Goal: Task Accomplishment & Management: Use online tool/utility

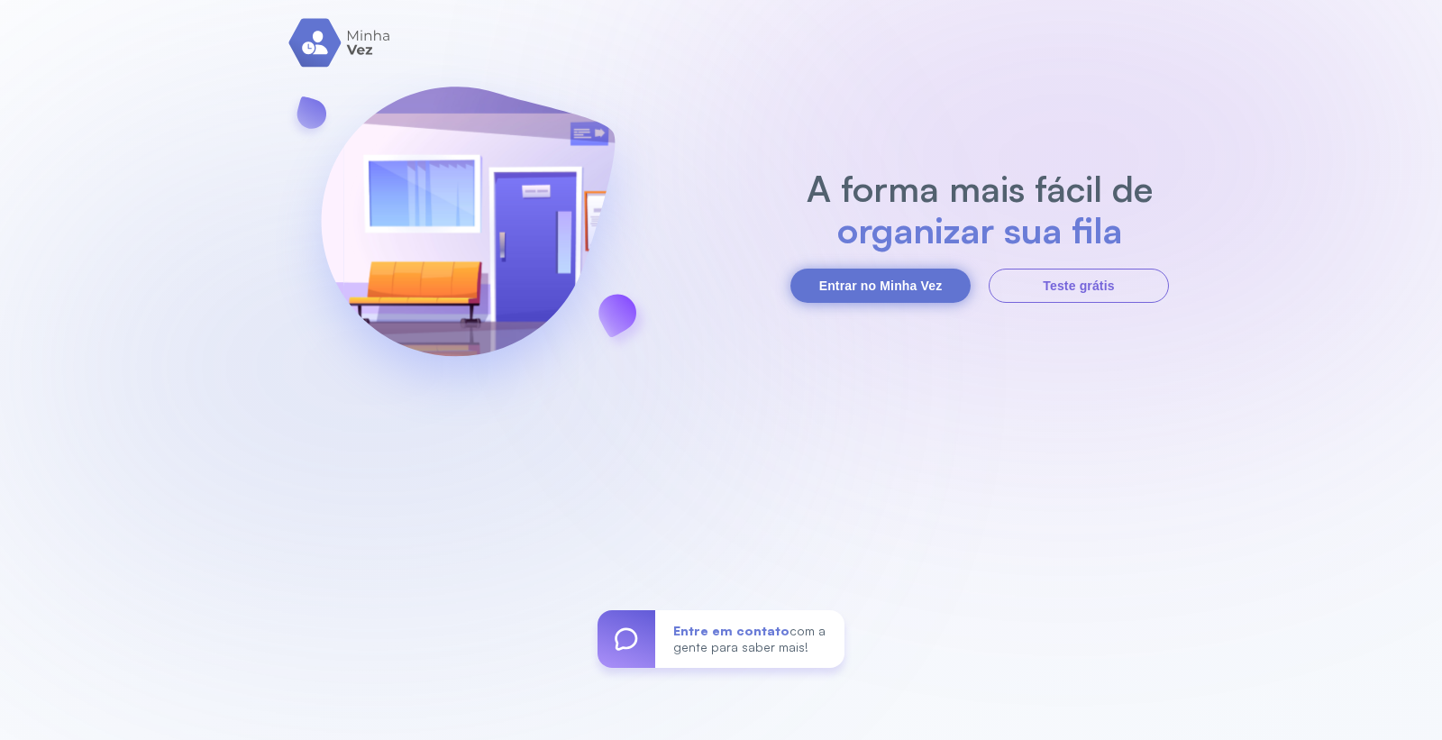
click at [884, 287] on button "Entrar no Minha Vez" at bounding box center [880, 286] width 180 height 34
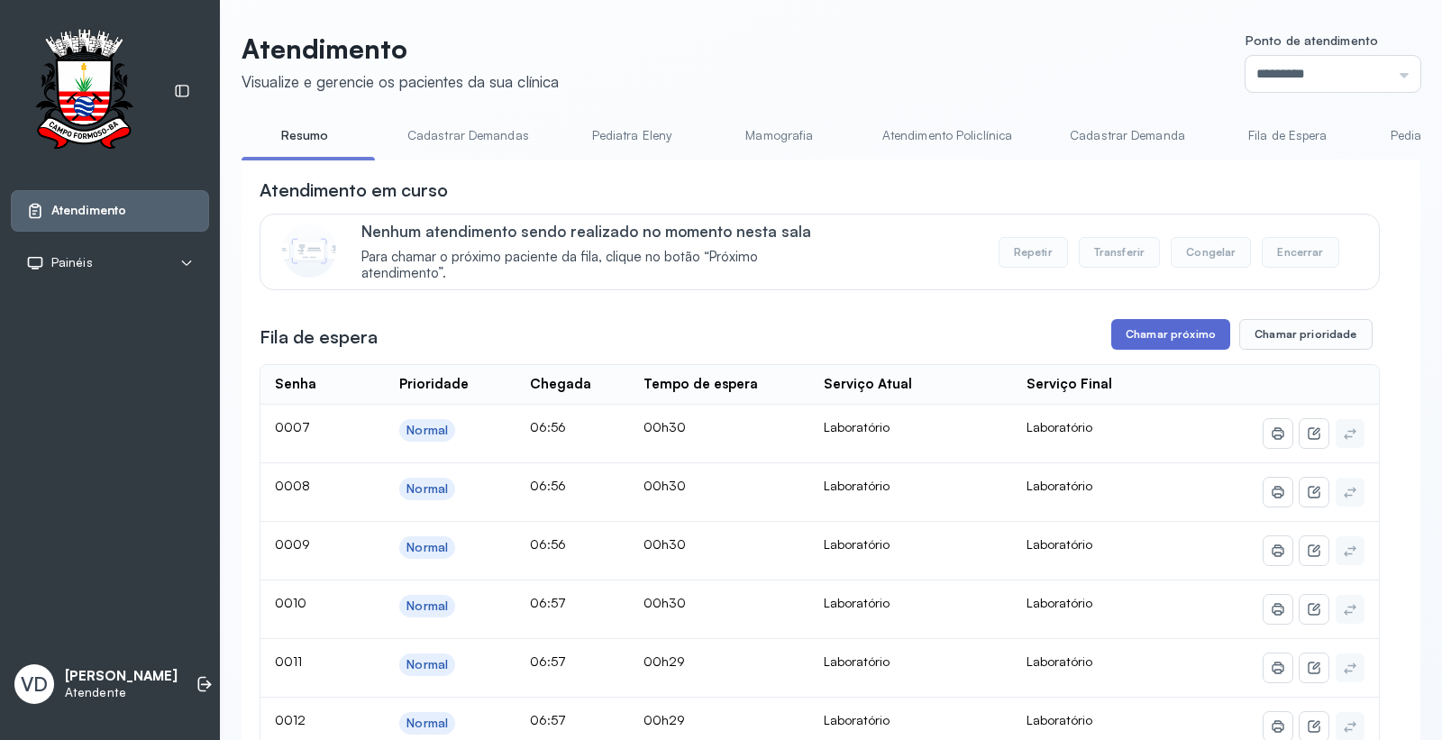
click at [1155, 349] on button "Chamar próximo" at bounding box center [1170, 334] width 119 height 31
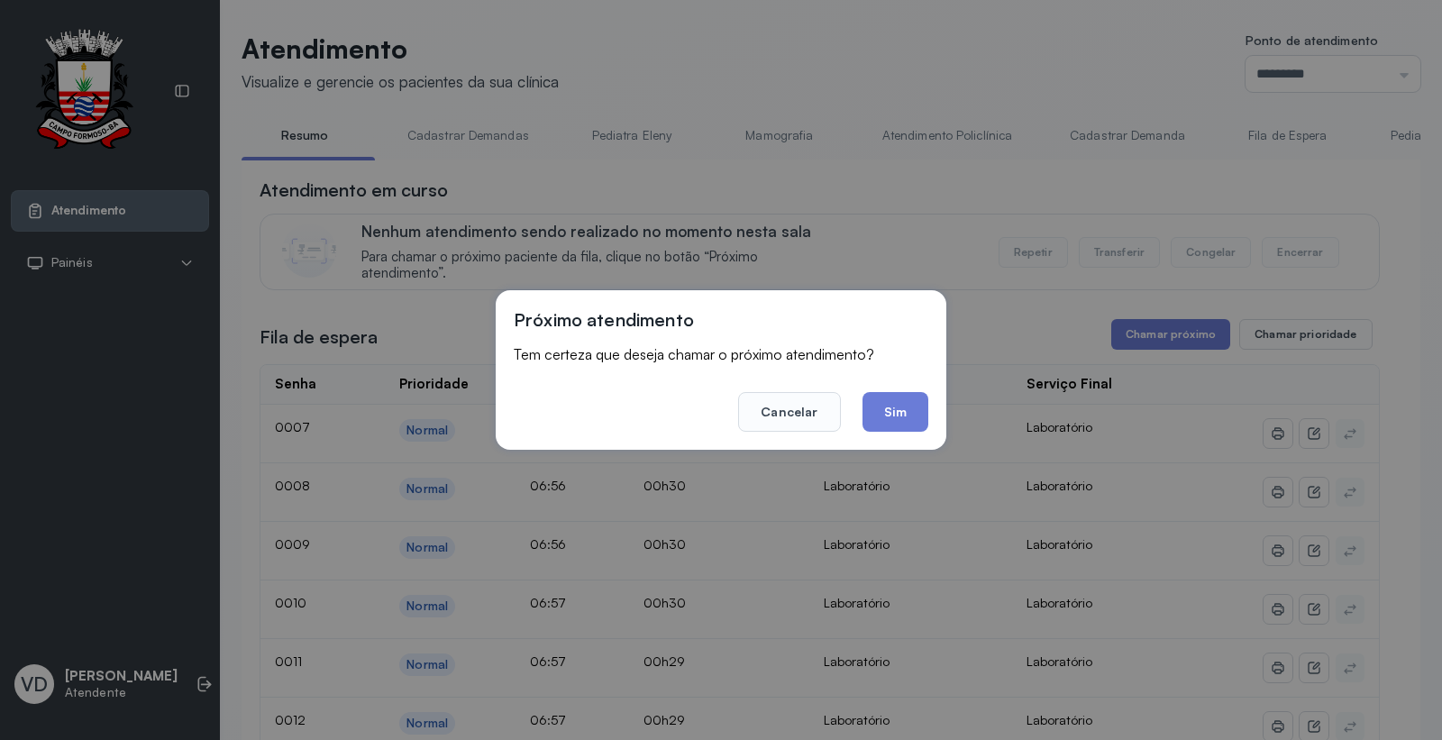
click at [898, 420] on button "Sim" at bounding box center [896, 412] width 66 height 40
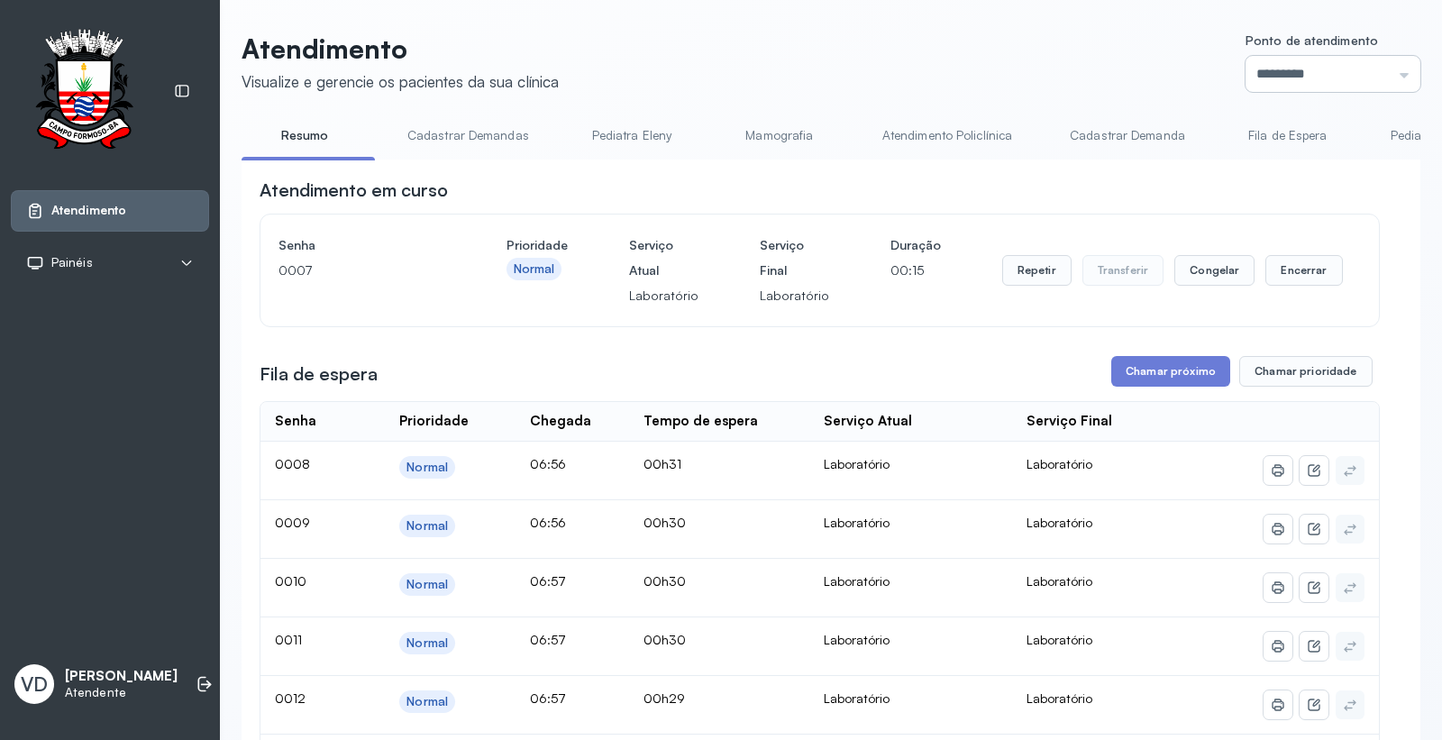
click at [1395, 82] on input "*********" at bounding box center [1333, 74] width 175 height 36
type input "*********"
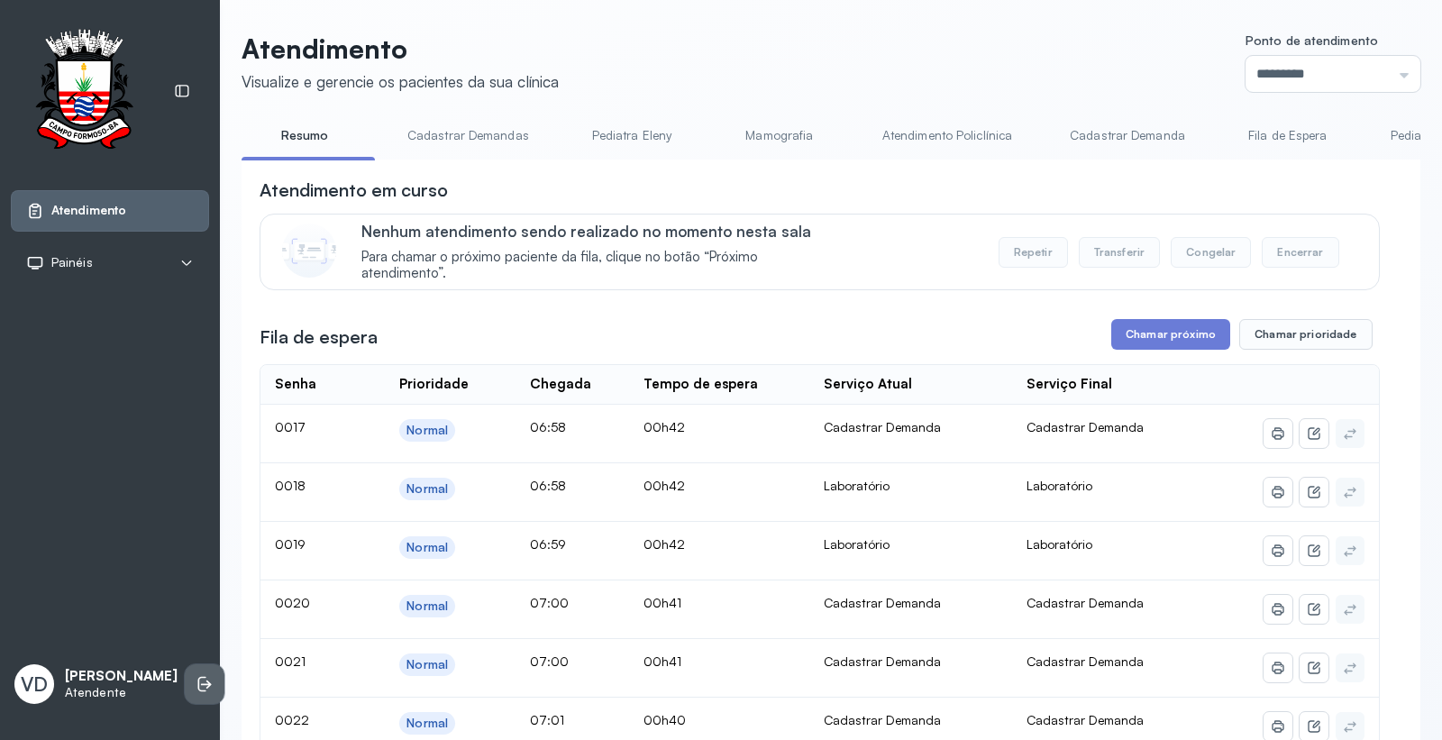
click at [201, 680] on icon at bounding box center [206, 684] width 11 height 8
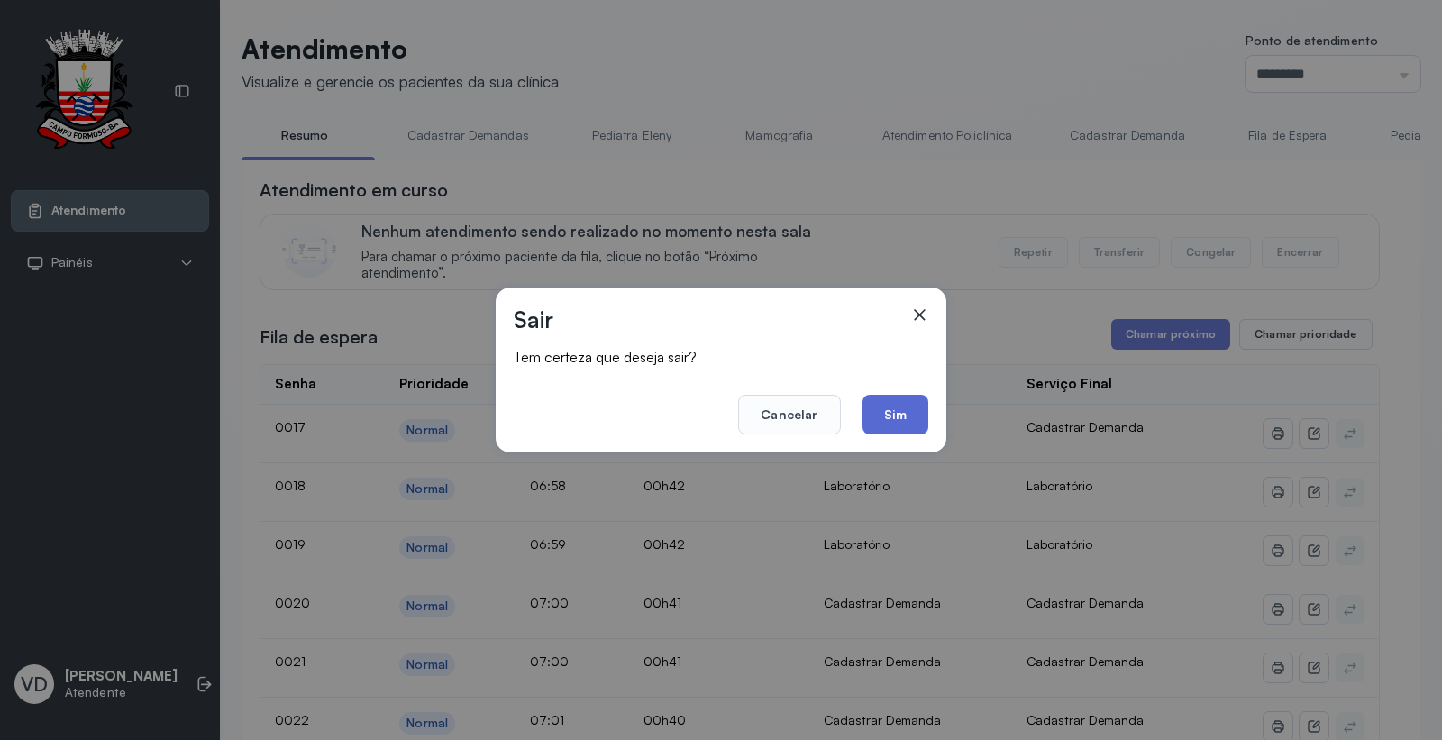
click at [901, 408] on button "Sim" at bounding box center [896, 415] width 66 height 40
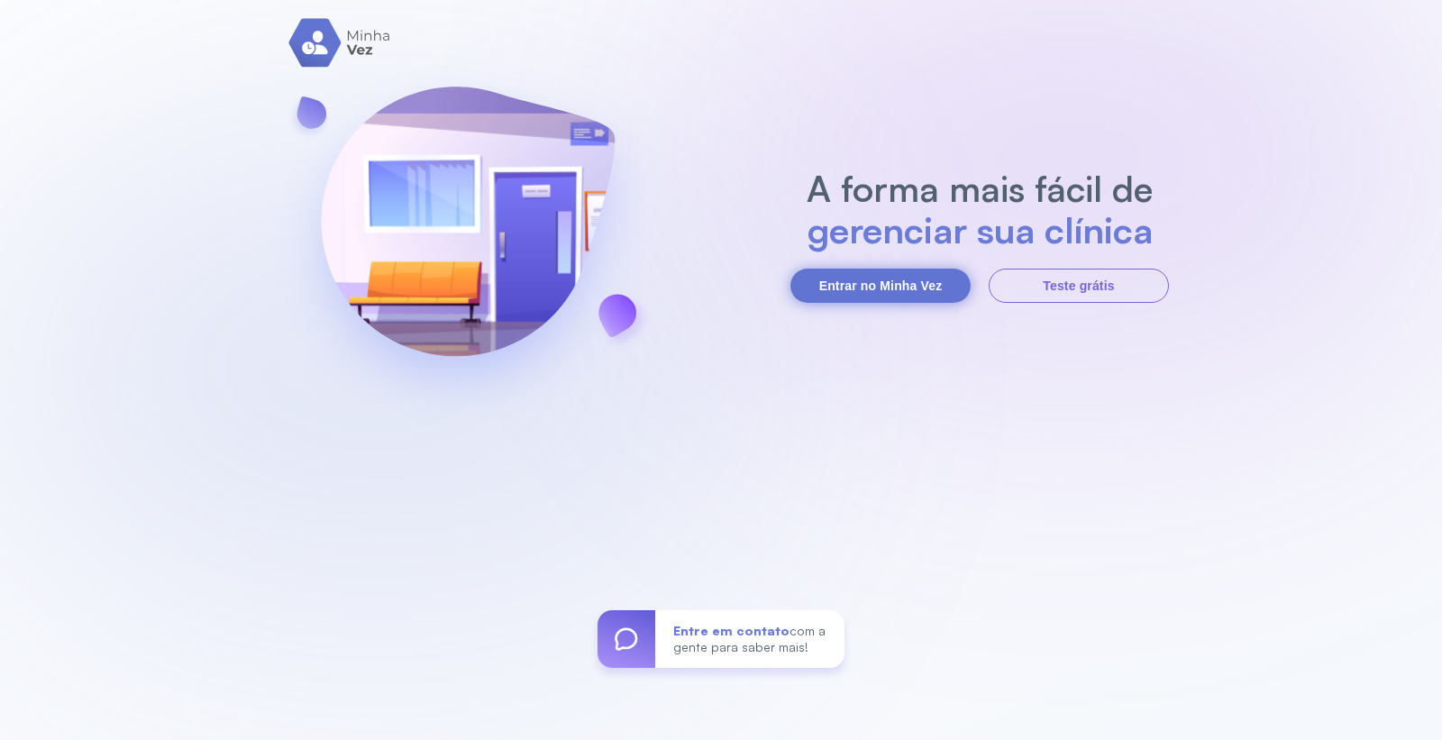
click at [895, 274] on button "Entrar no Minha Vez" at bounding box center [880, 286] width 180 height 34
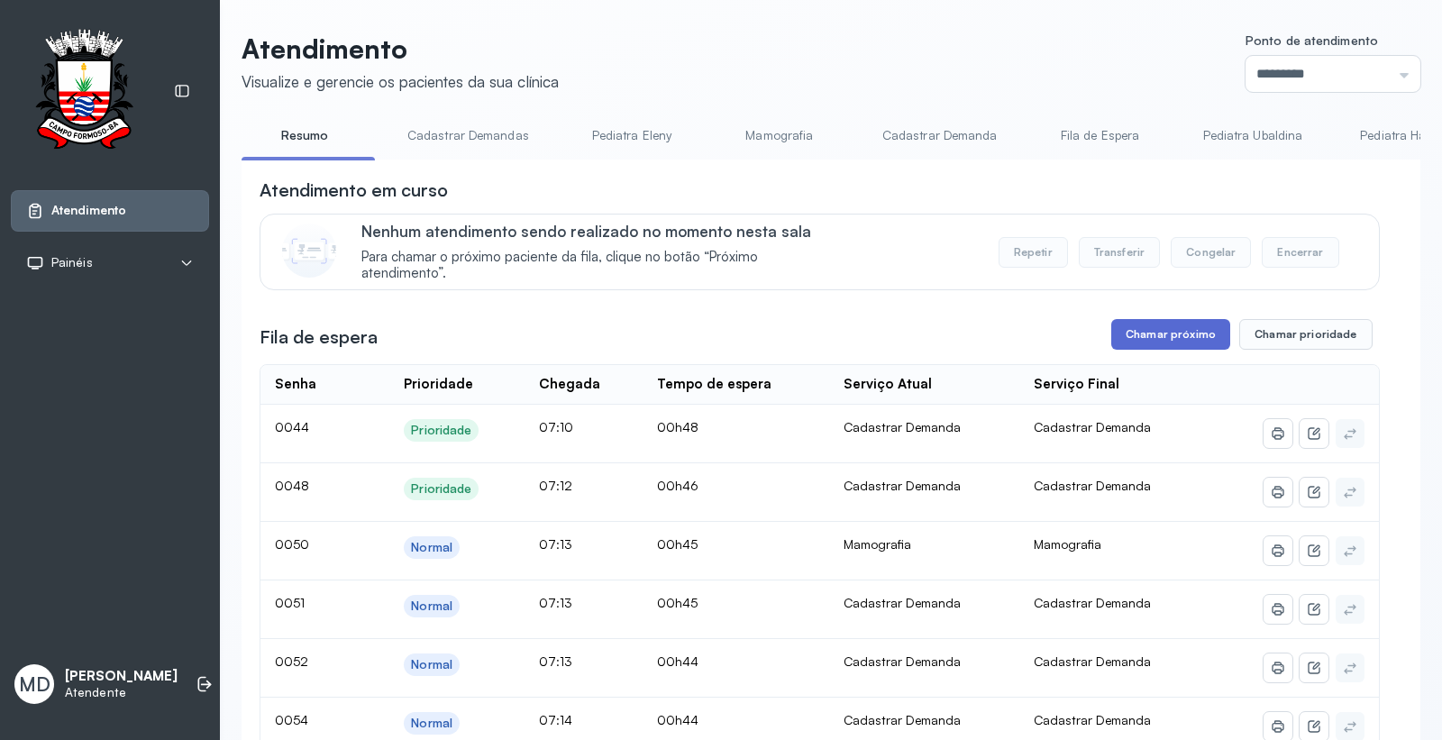
click at [1183, 337] on button "Chamar próximo" at bounding box center [1170, 334] width 119 height 31
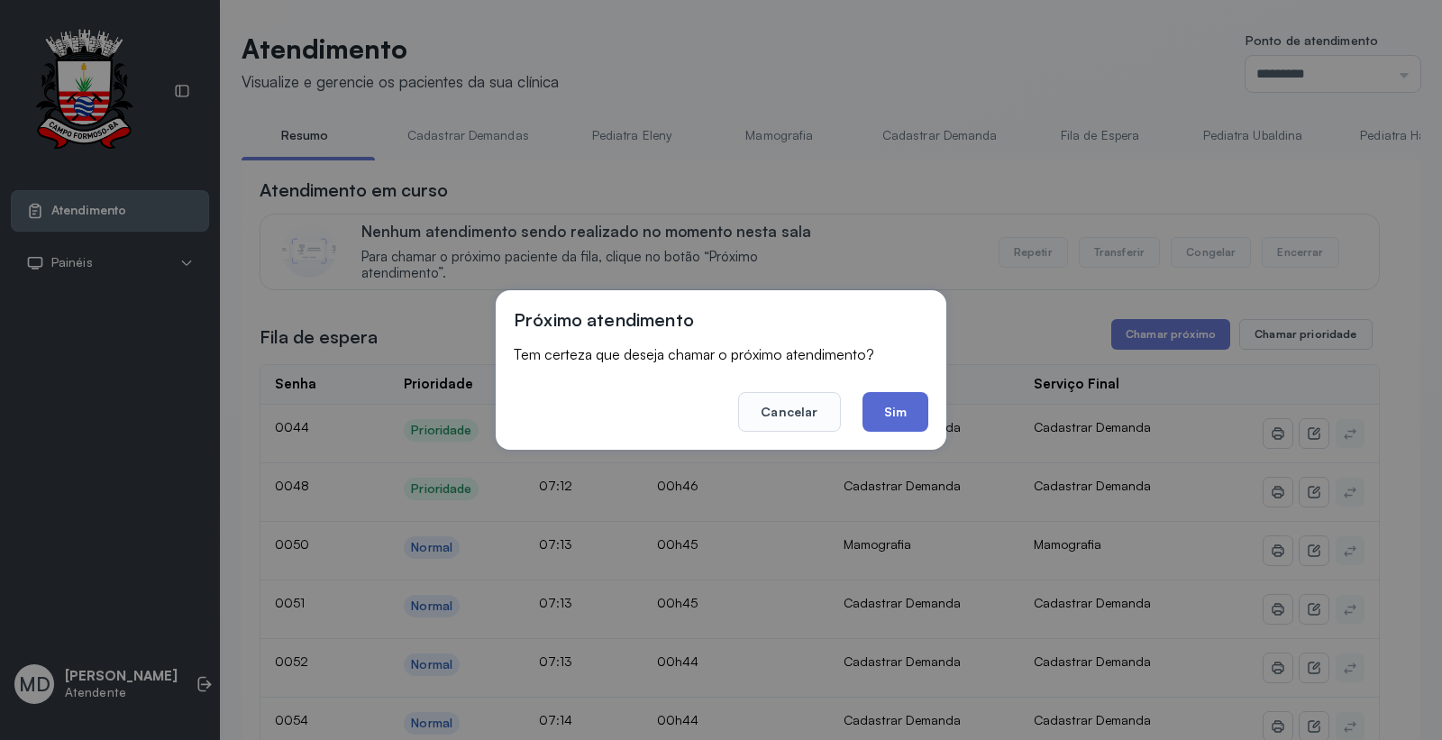
click at [904, 406] on button "Sim" at bounding box center [896, 412] width 66 height 40
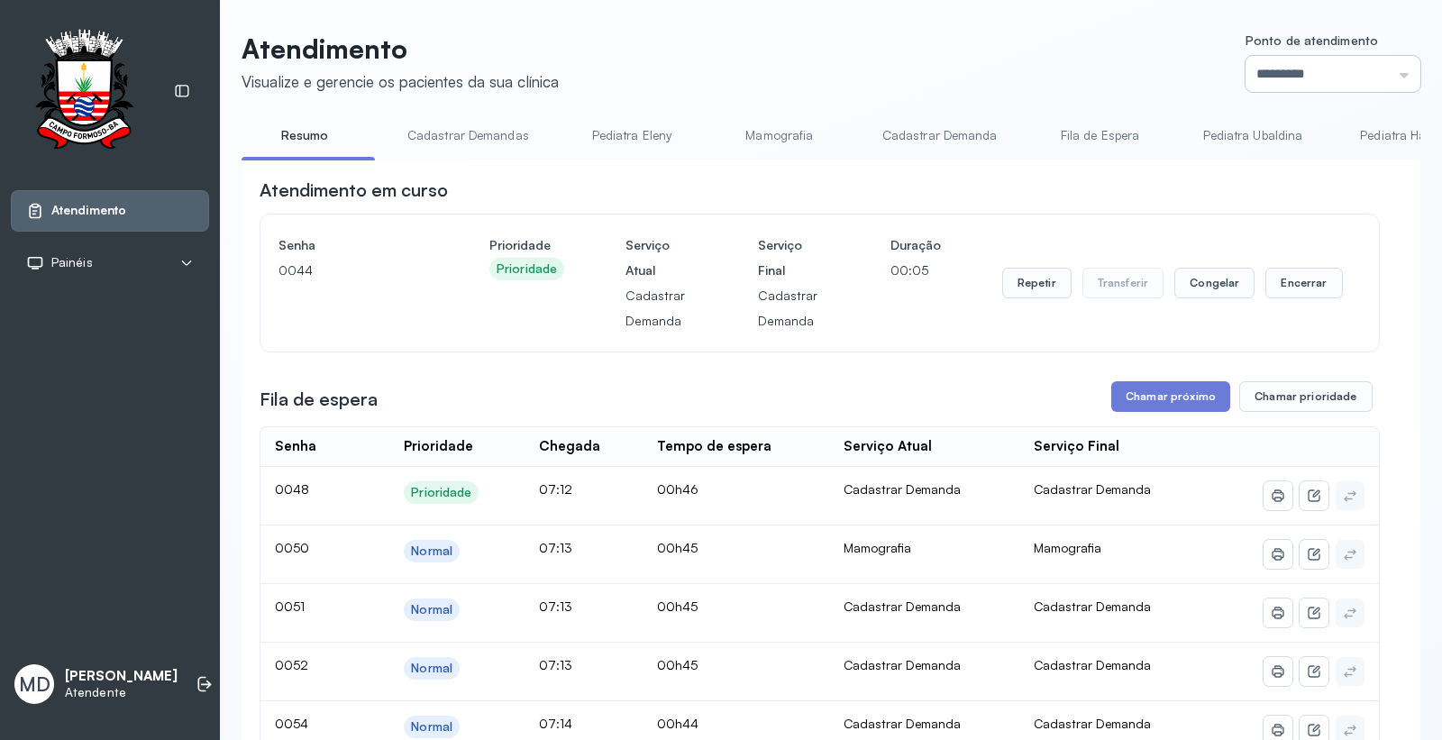
click at [1389, 69] on input "*********" at bounding box center [1333, 74] width 175 height 36
type input "*********"
click at [1149, 402] on button "Chamar próximo" at bounding box center [1170, 396] width 119 height 31
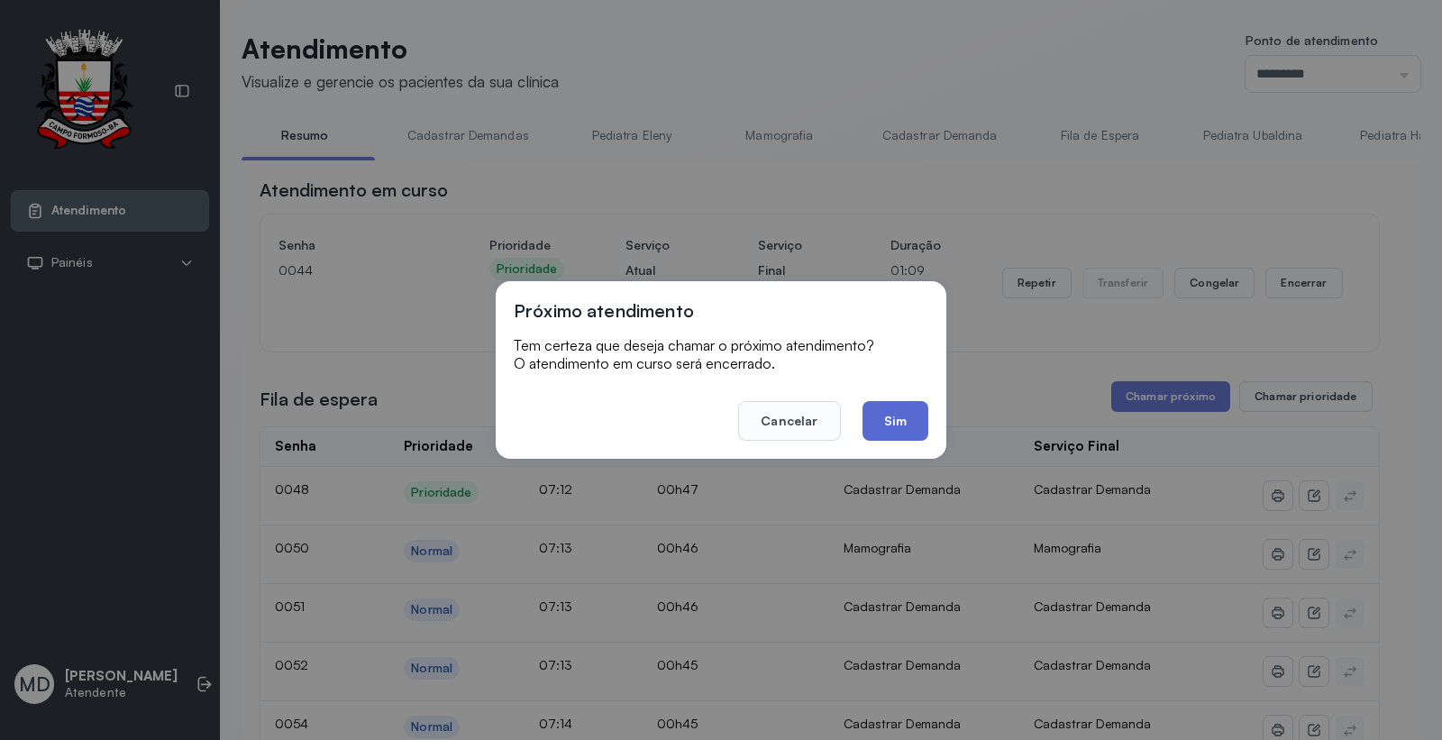
click at [908, 422] on button "Sim" at bounding box center [896, 421] width 66 height 40
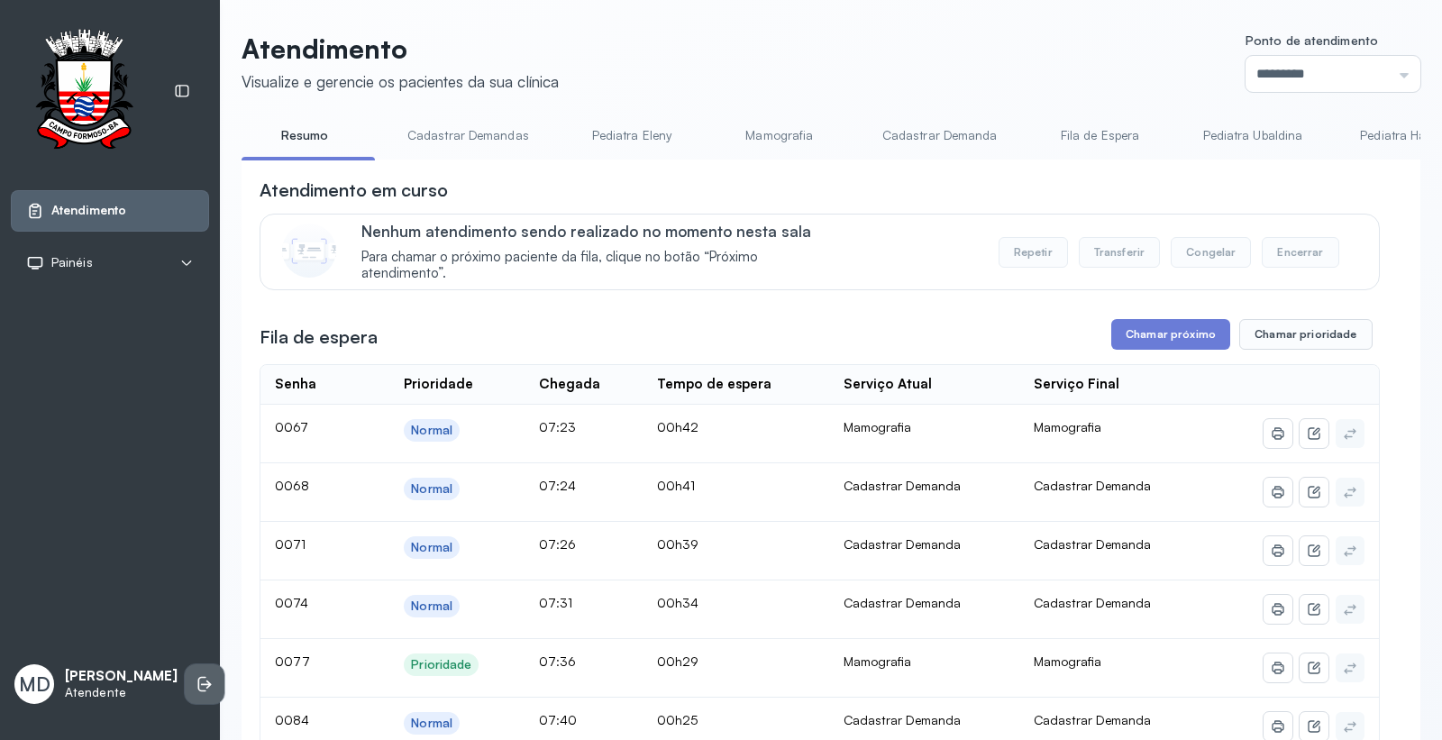
click at [196, 675] on icon at bounding box center [205, 684] width 18 height 18
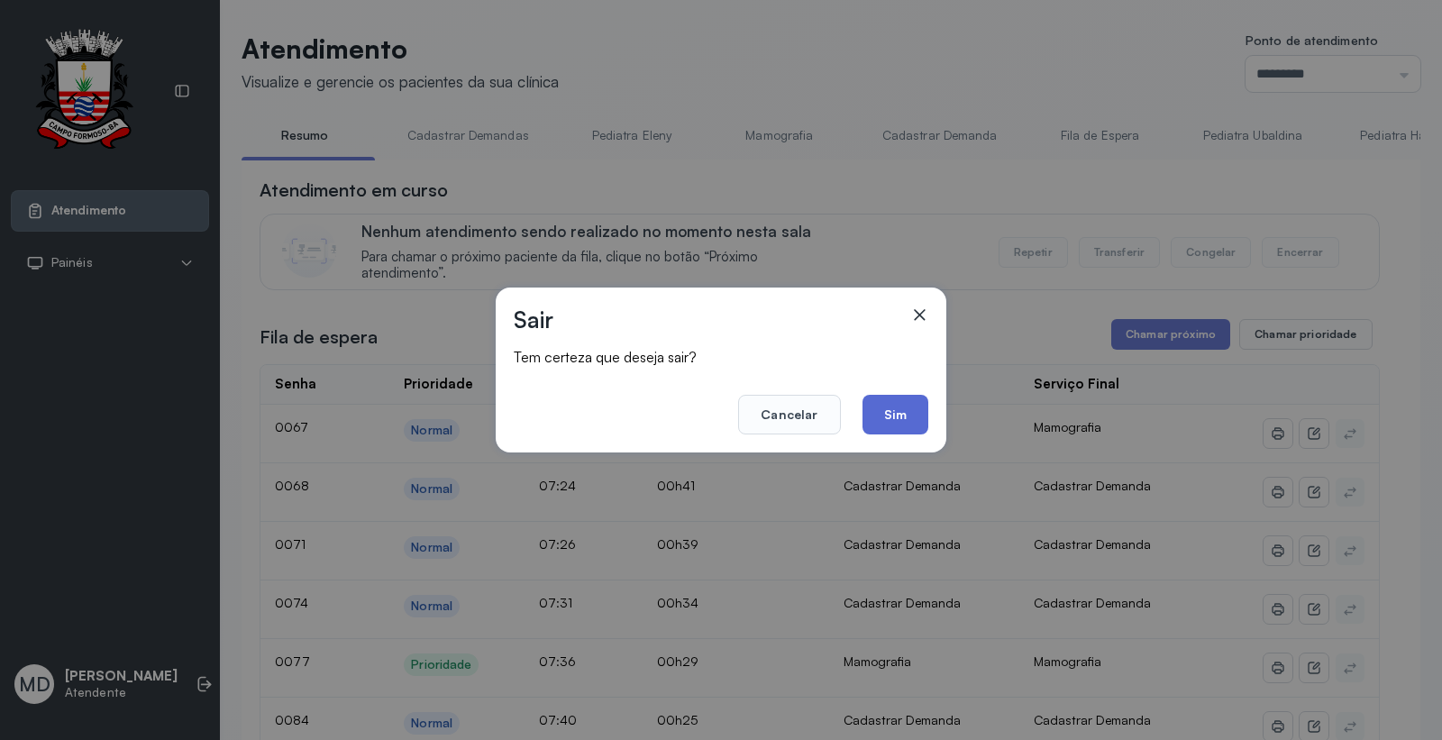
click at [899, 419] on button "Sim" at bounding box center [896, 415] width 66 height 40
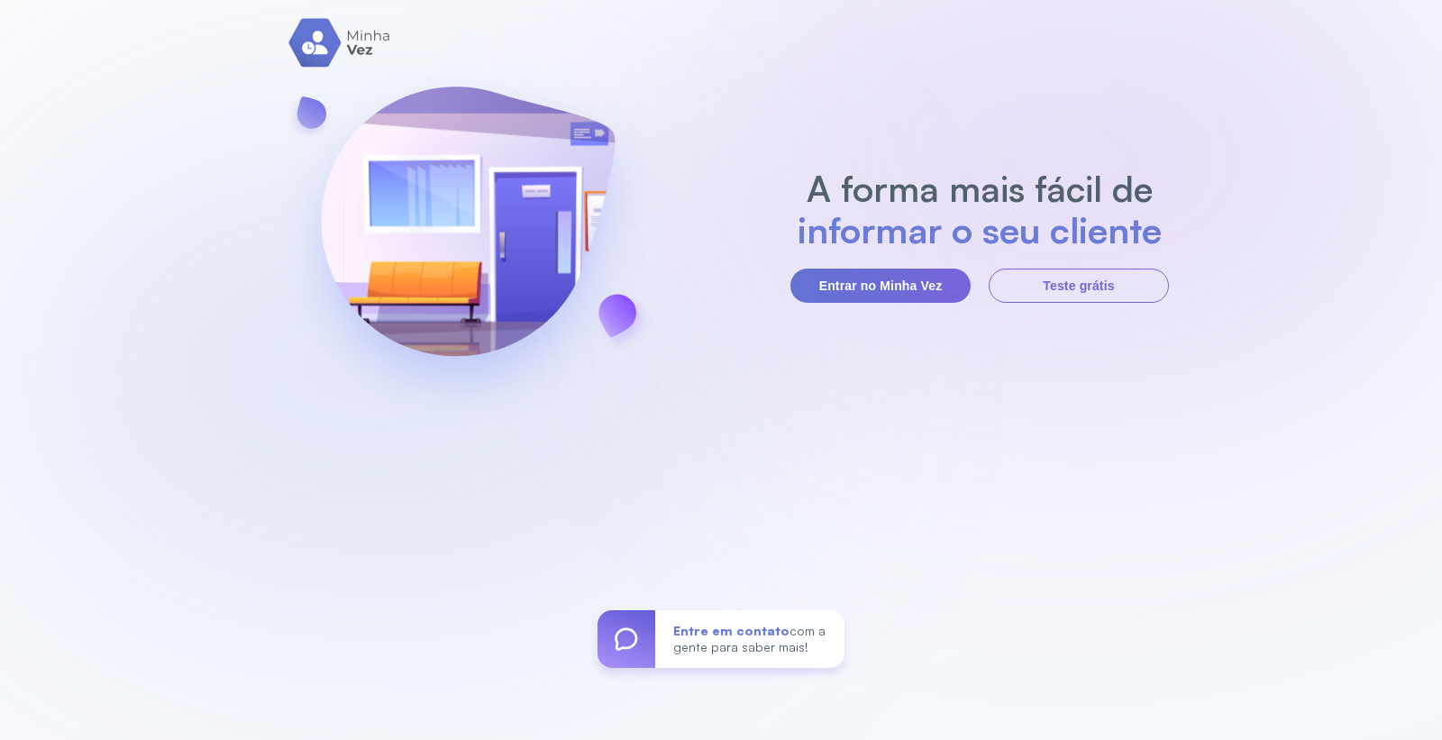
click at [872, 265] on section "A forma mais fácil de informar o seu cliente Entrar no Minha Vez Teste grátis" at bounding box center [979, 235] width 379 height 135
click at [869, 285] on button "Entrar no Minha Vez" at bounding box center [880, 286] width 180 height 34
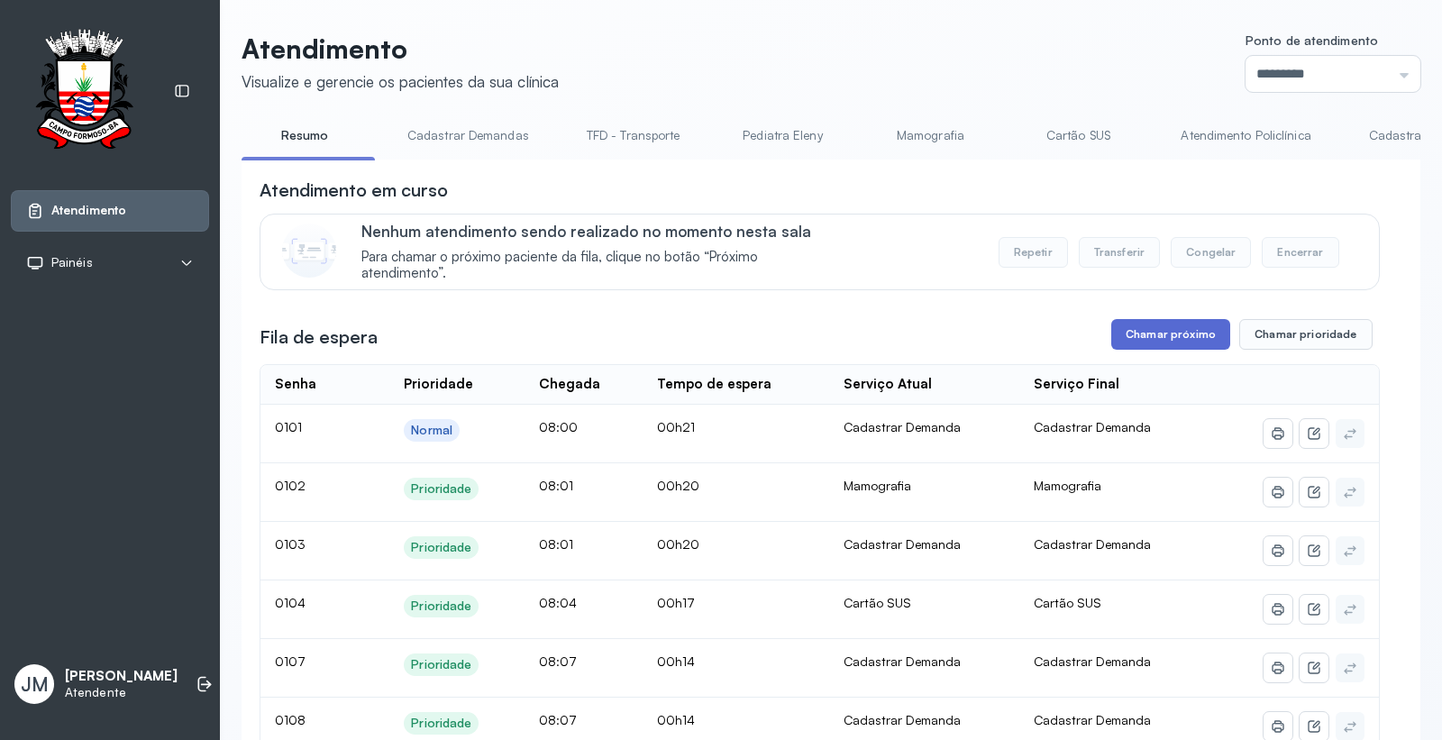
click at [1156, 331] on button "Chamar próximo" at bounding box center [1170, 334] width 119 height 31
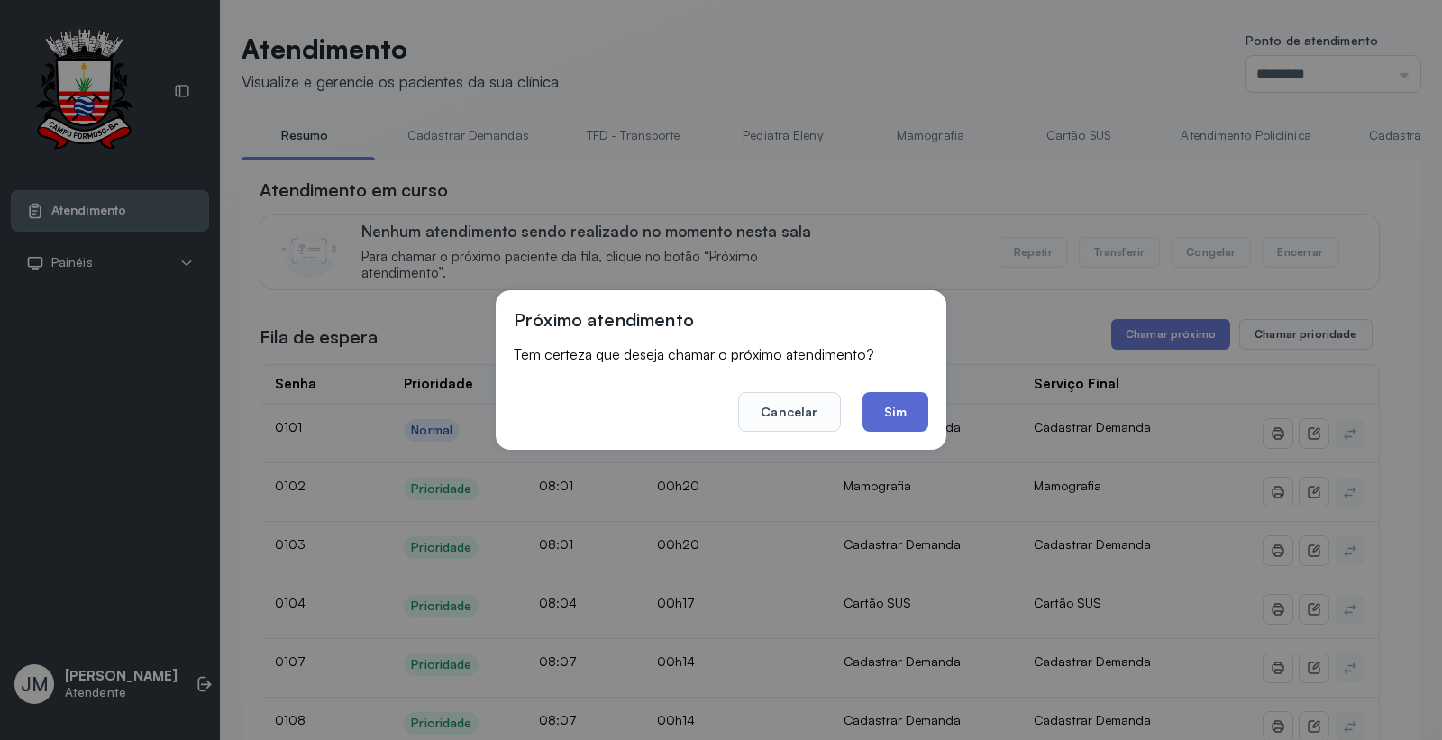
click at [898, 406] on button "Sim" at bounding box center [896, 412] width 66 height 40
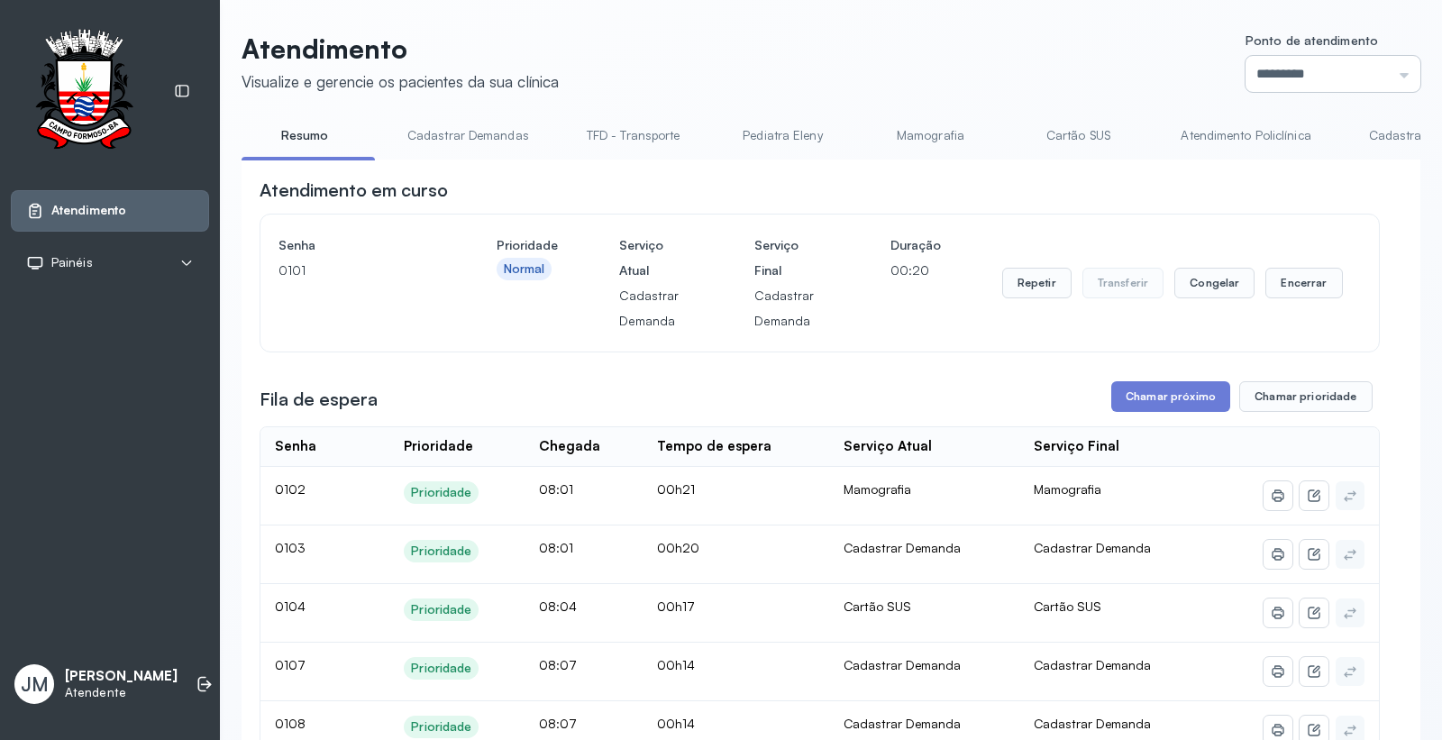
click at [1377, 75] on input "*********" at bounding box center [1333, 74] width 175 height 36
type input "*********"
click at [1132, 412] on button "Chamar próximo" at bounding box center [1170, 396] width 119 height 31
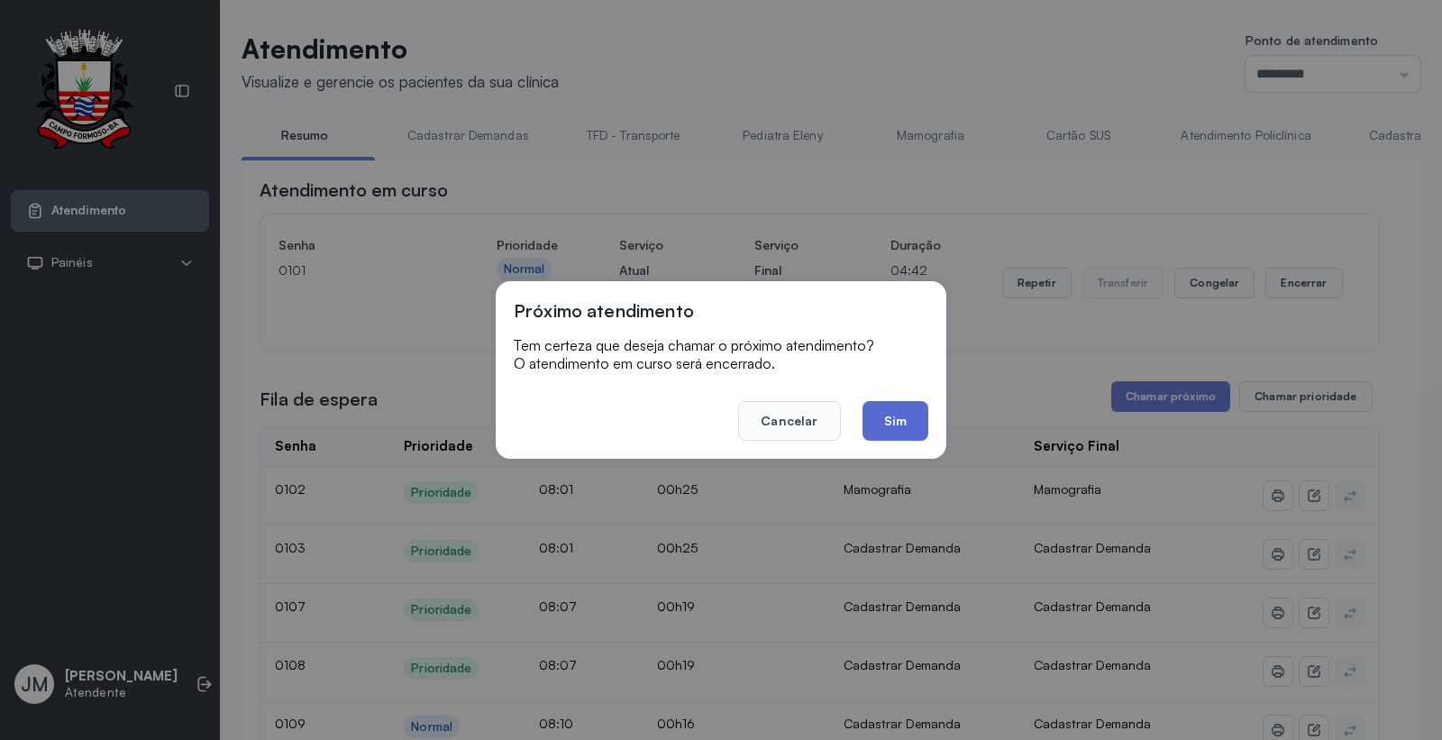
click at [886, 422] on button "Sim" at bounding box center [896, 421] width 66 height 40
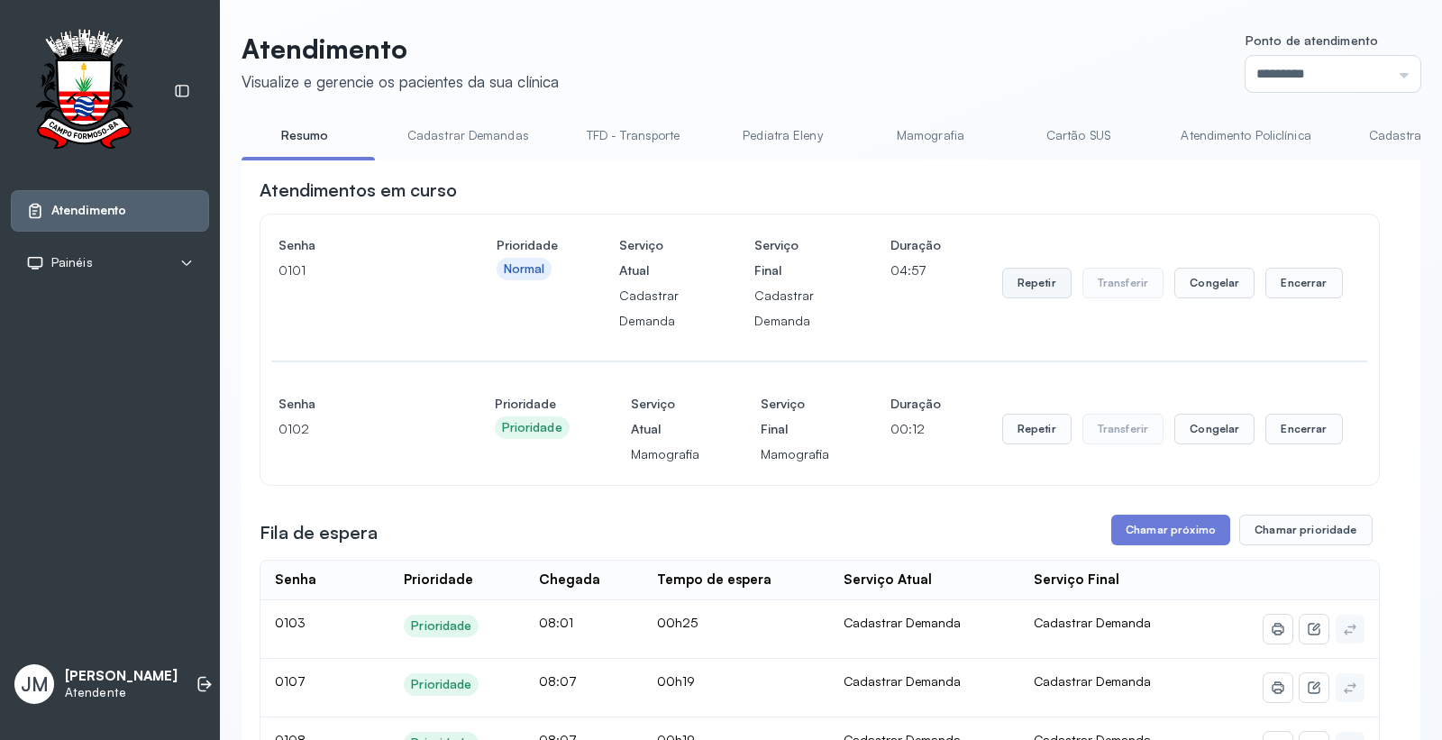
click at [1021, 287] on button "Repetir" at bounding box center [1036, 283] width 69 height 31
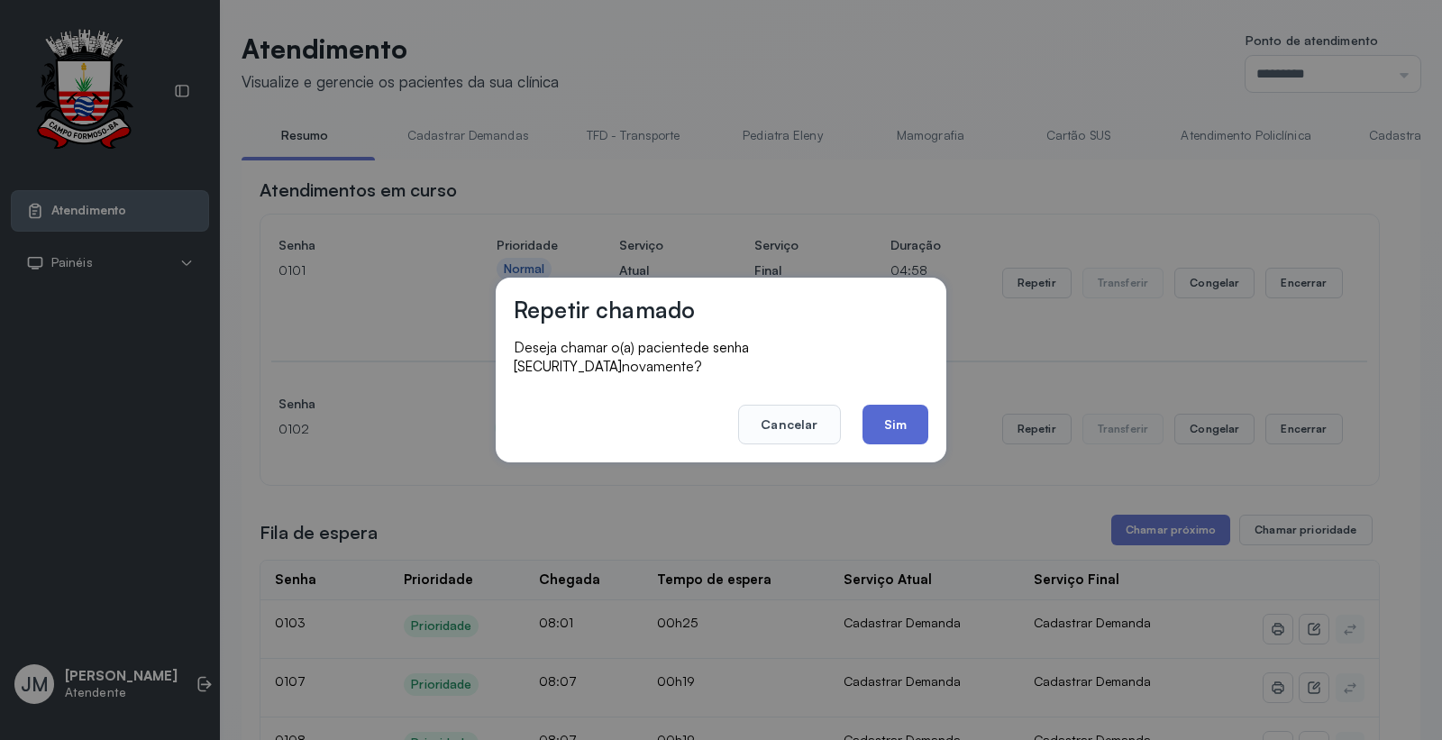
click at [898, 408] on button "Sim" at bounding box center [896, 425] width 66 height 40
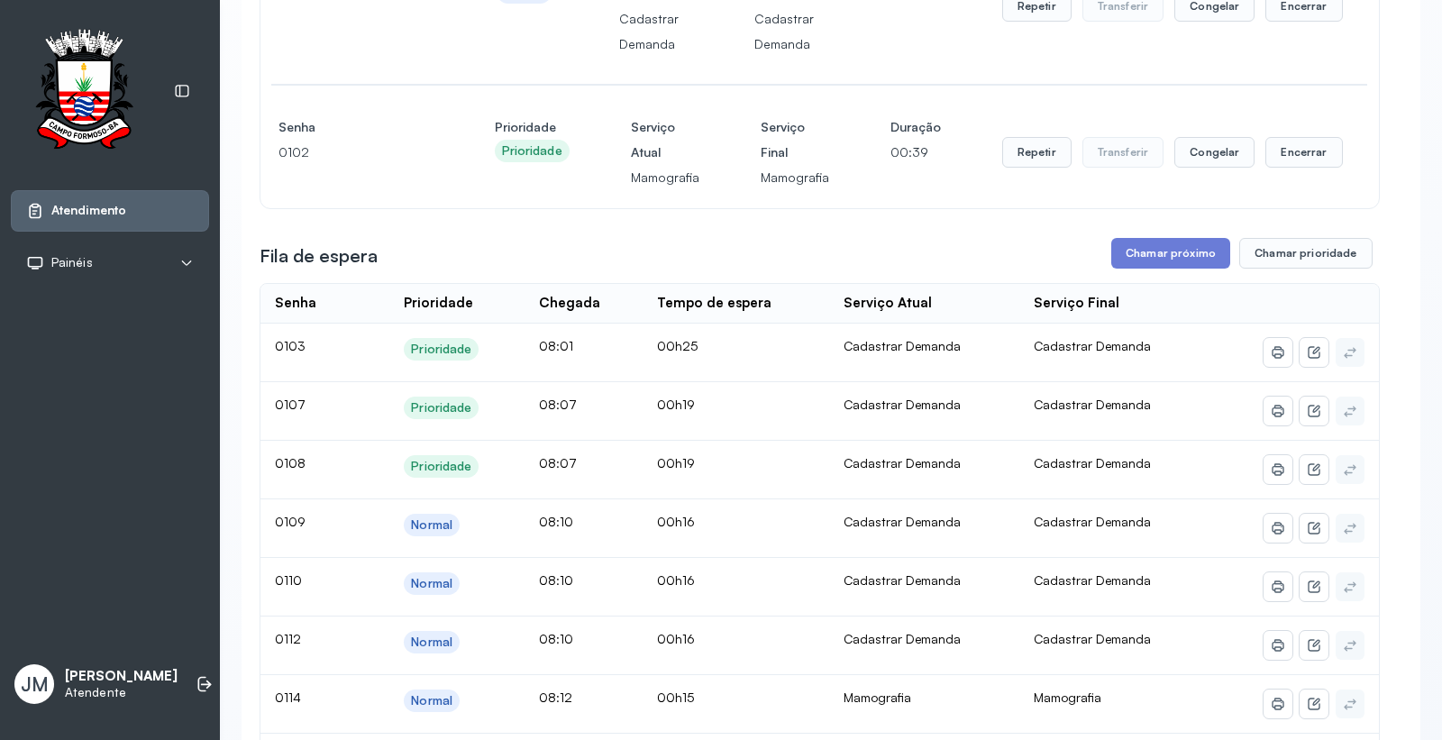
scroll to position [300, 0]
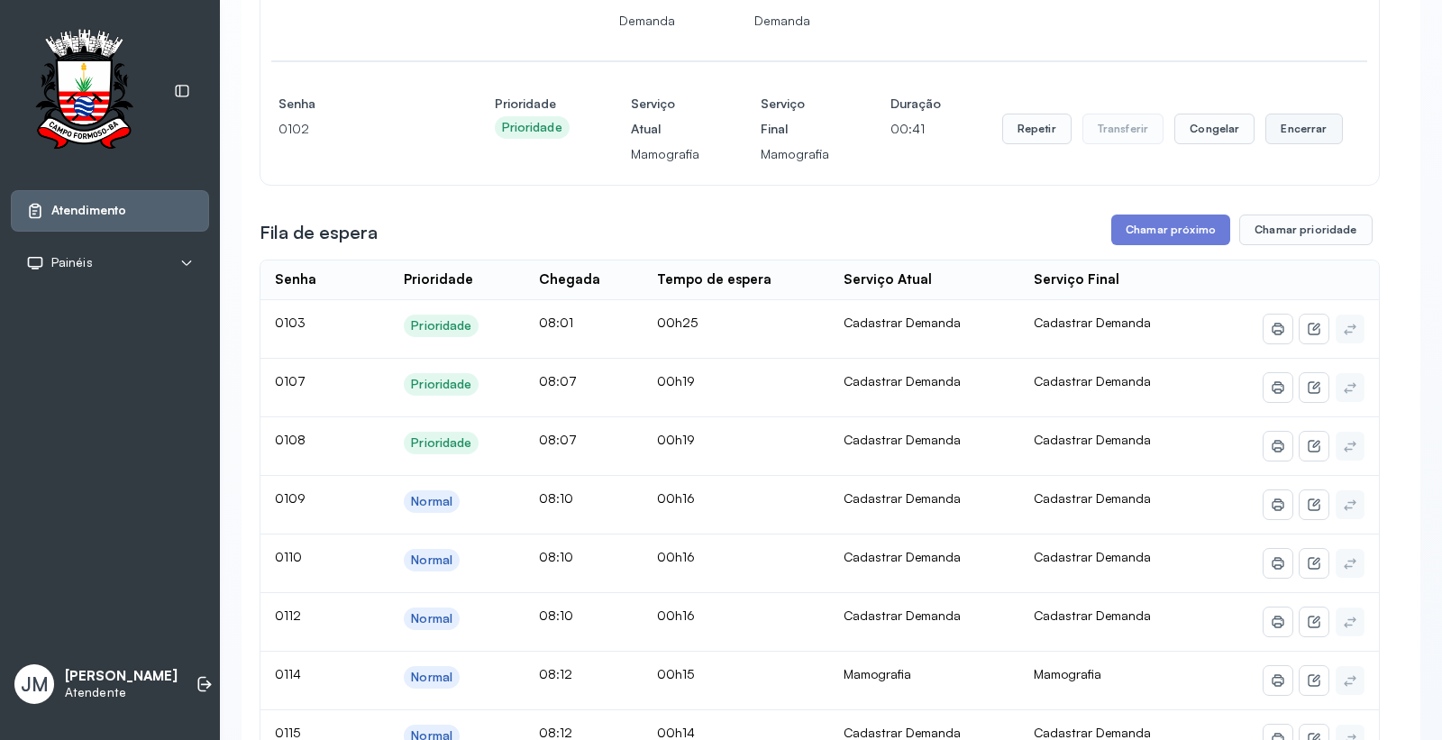
click at [1277, 140] on button "Encerrar" at bounding box center [1303, 129] width 77 height 31
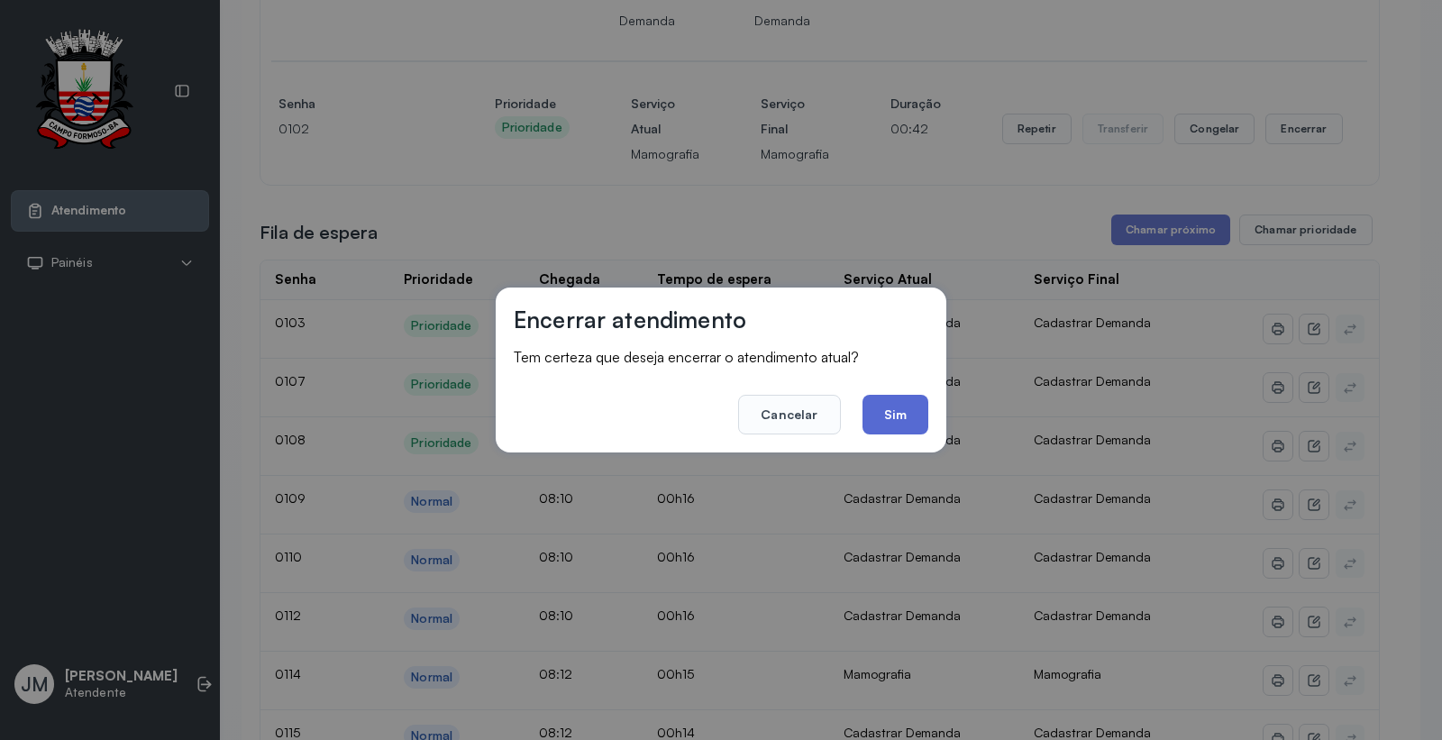
drag, startPoint x: 896, startPoint y: 416, endPoint x: 928, endPoint y: 371, distance: 55.5
click at [897, 415] on button "Sim" at bounding box center [896, 415] width 66 height 40
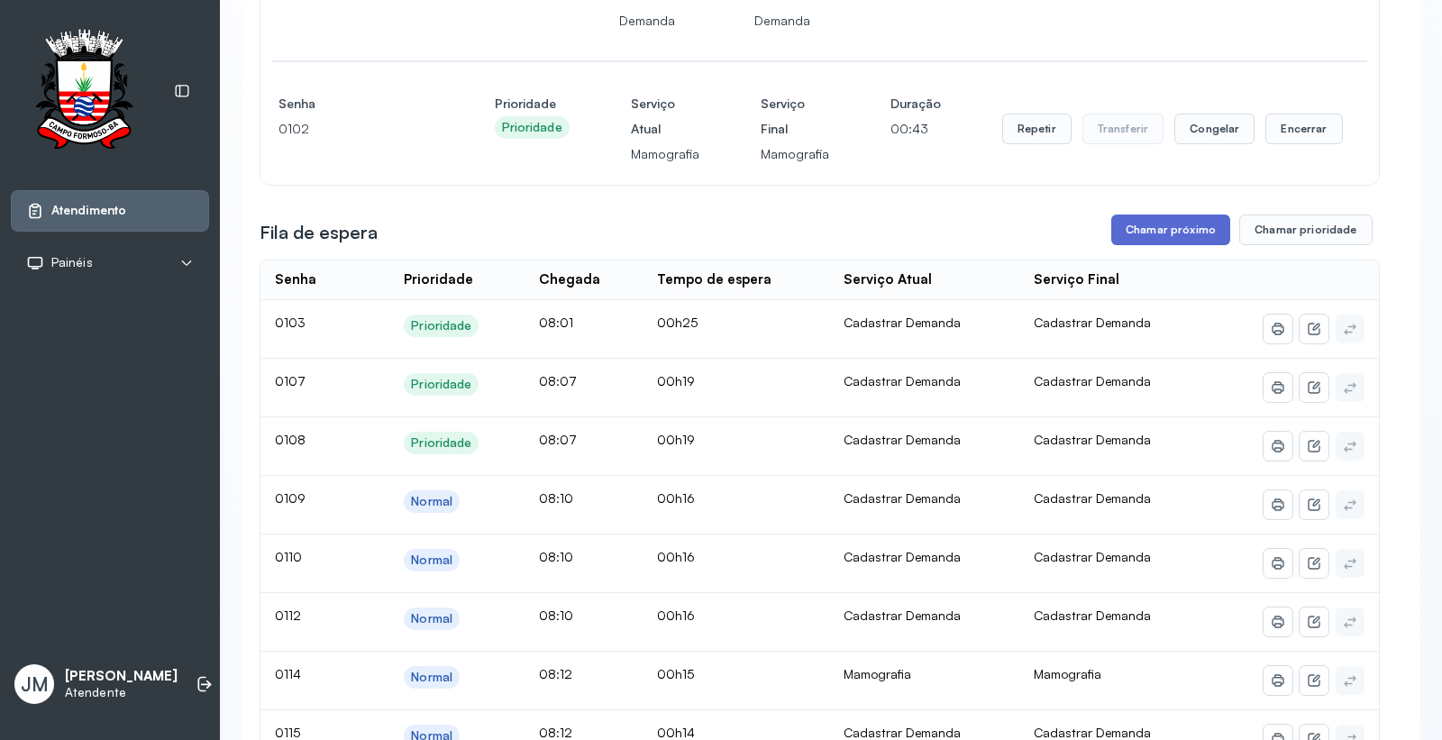
scroll to position [0, 0]
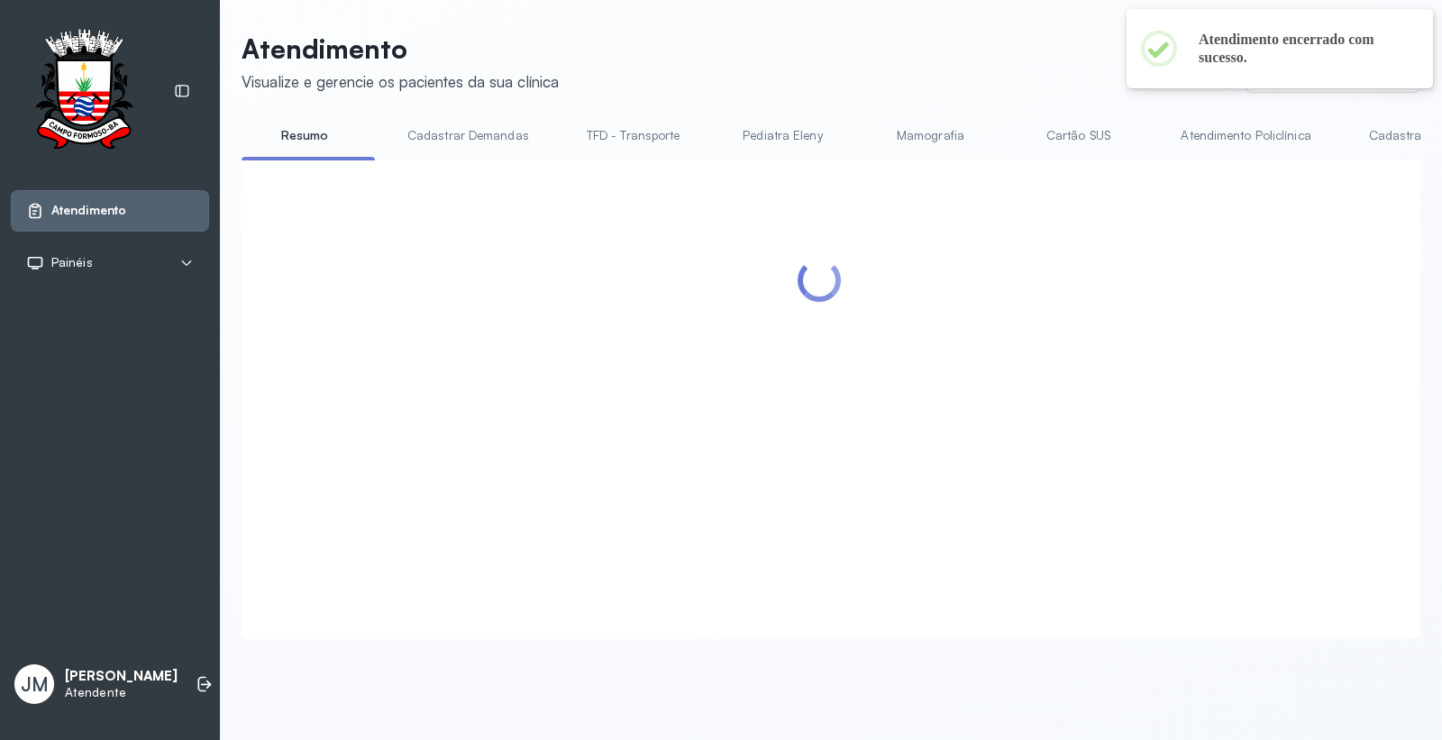
click at [1129, 243] on div at bounding box center [820, 377] width 1120 height 399
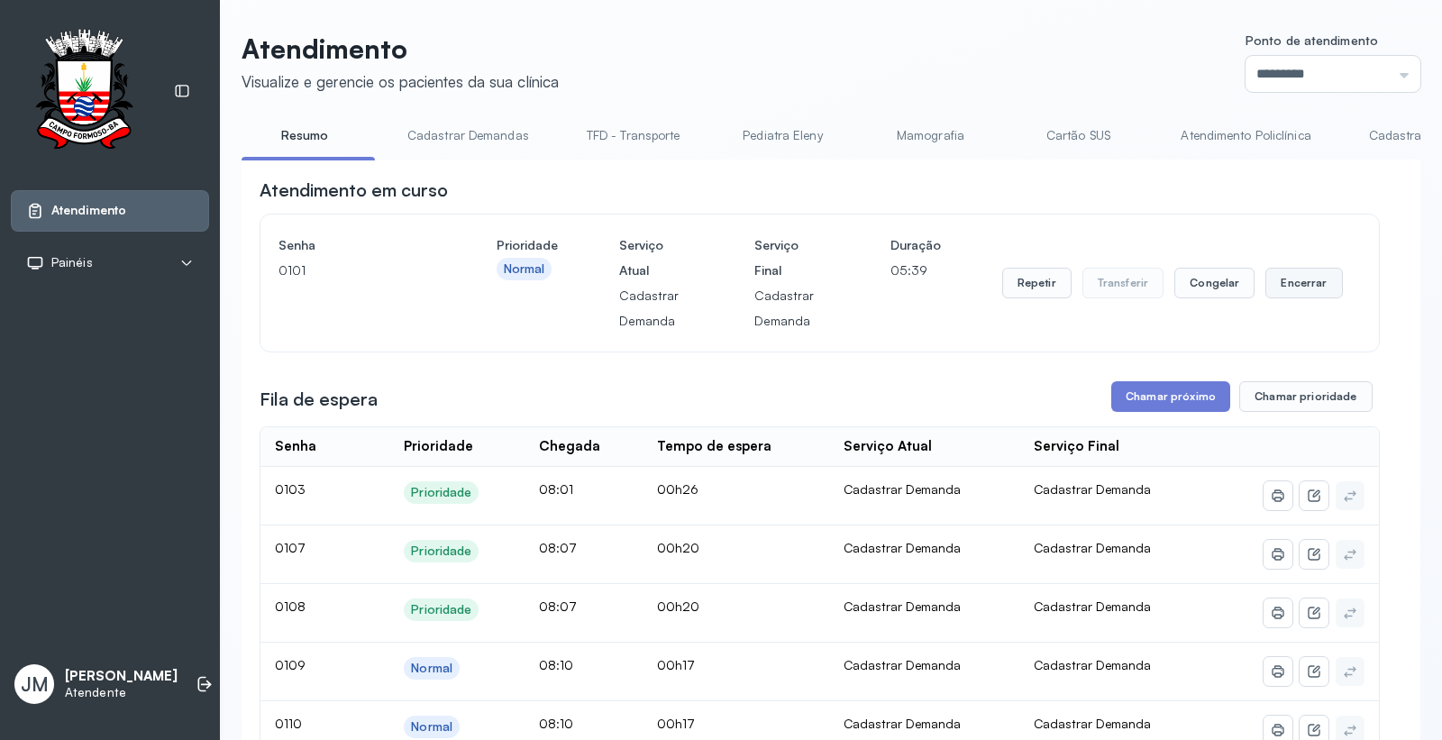
click at [1292, 281] on button "Encerrar" at bounding box center [1303, 283] width 77 height 31
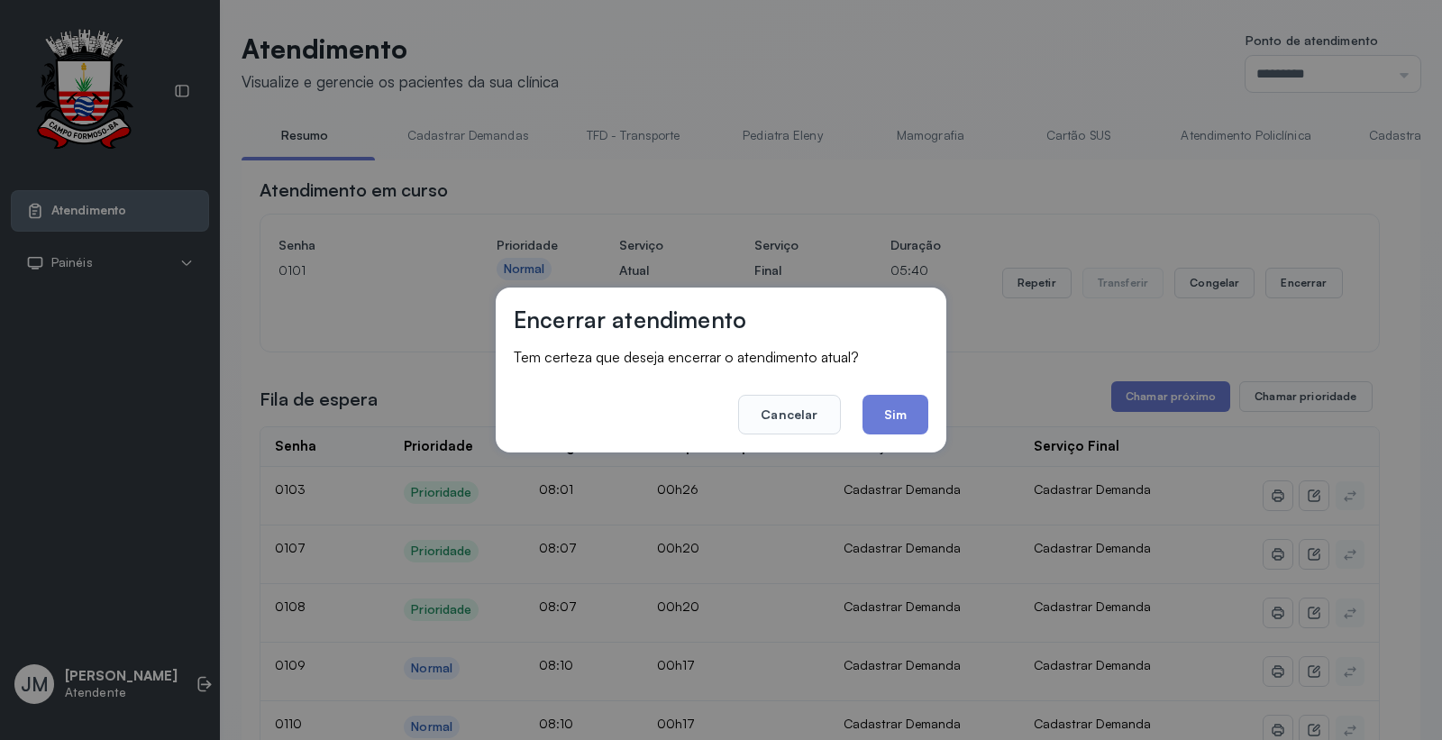
drag, startPoint x: 893, startPoint y: 406, endPoint x: 903, endPoint y: 402, distance: 10.9
click at [896, 406] on button "Sim" at bounding box center [896, 415] width 66 height 40
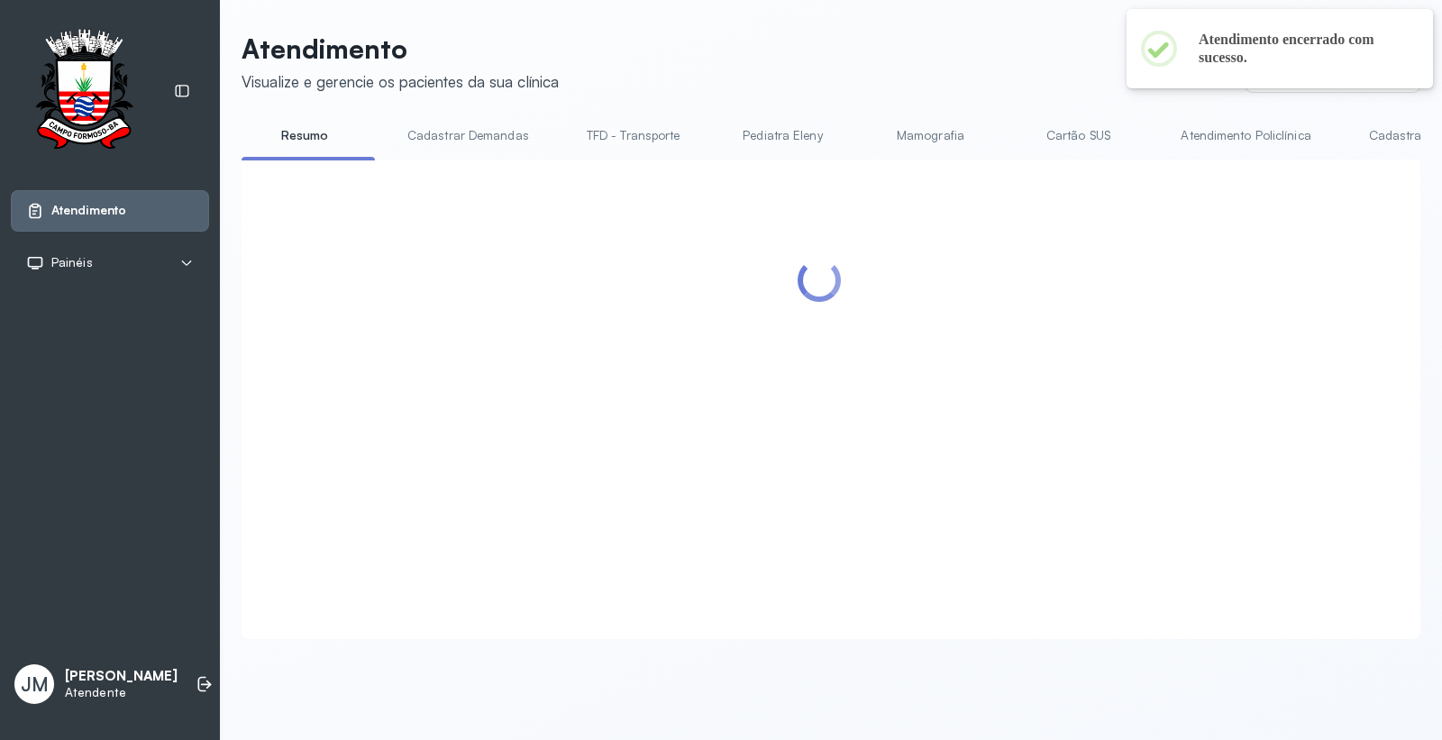
click at [1136, 389] on div at bounding box center [820, 377] width 1120 height 399
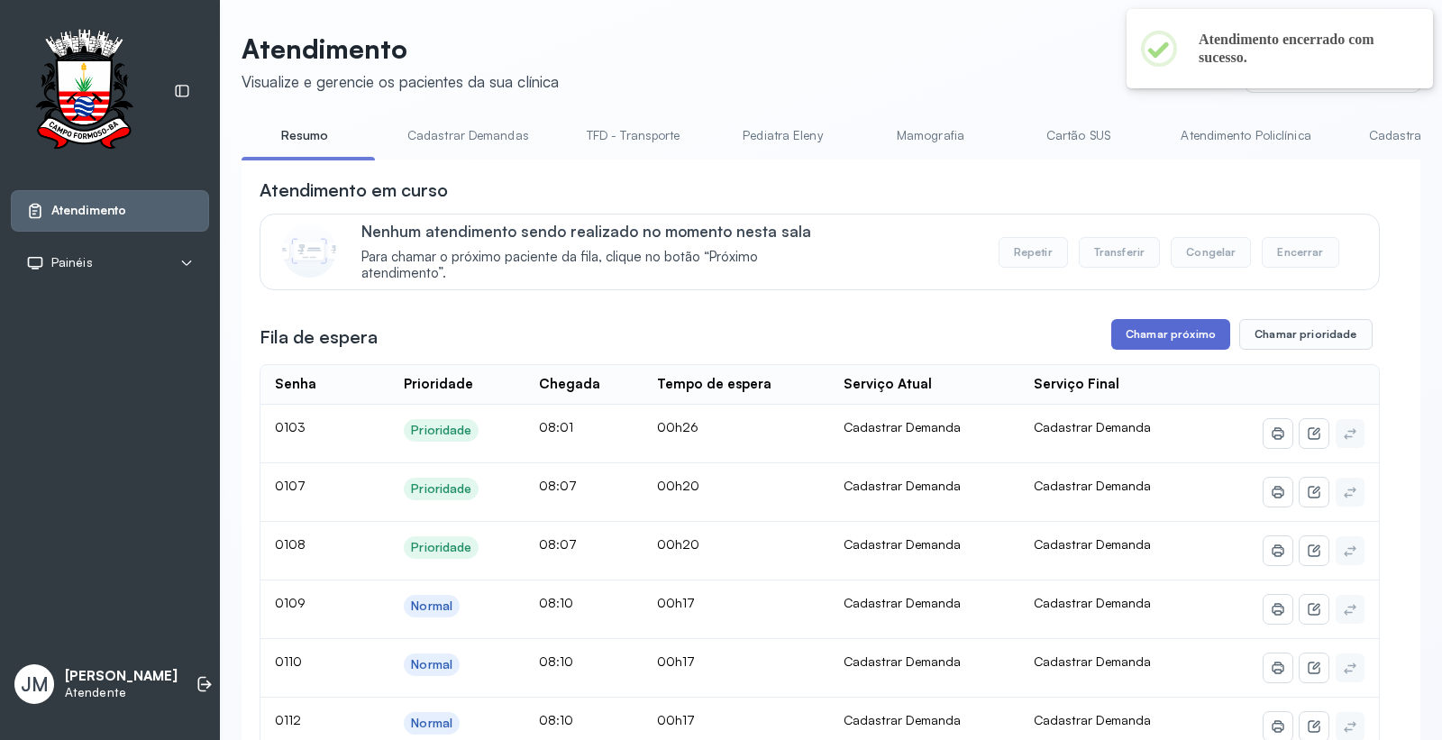
click at [1134, 329] on button "Chamar próximo" at bounding box center [1170, 334] width 119 height 31
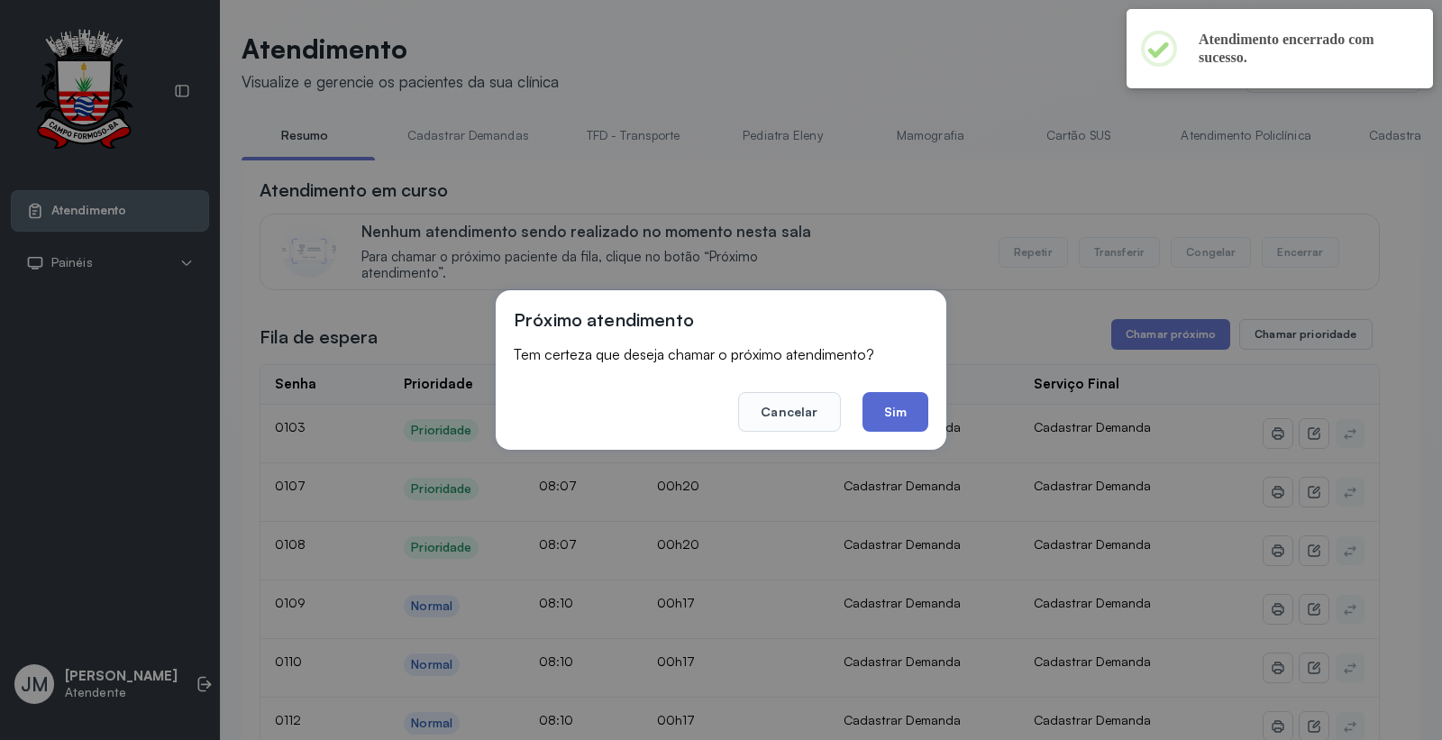
click at [908, 402] on button "Sim" at bounding box center [896, 412] width 66 height 40
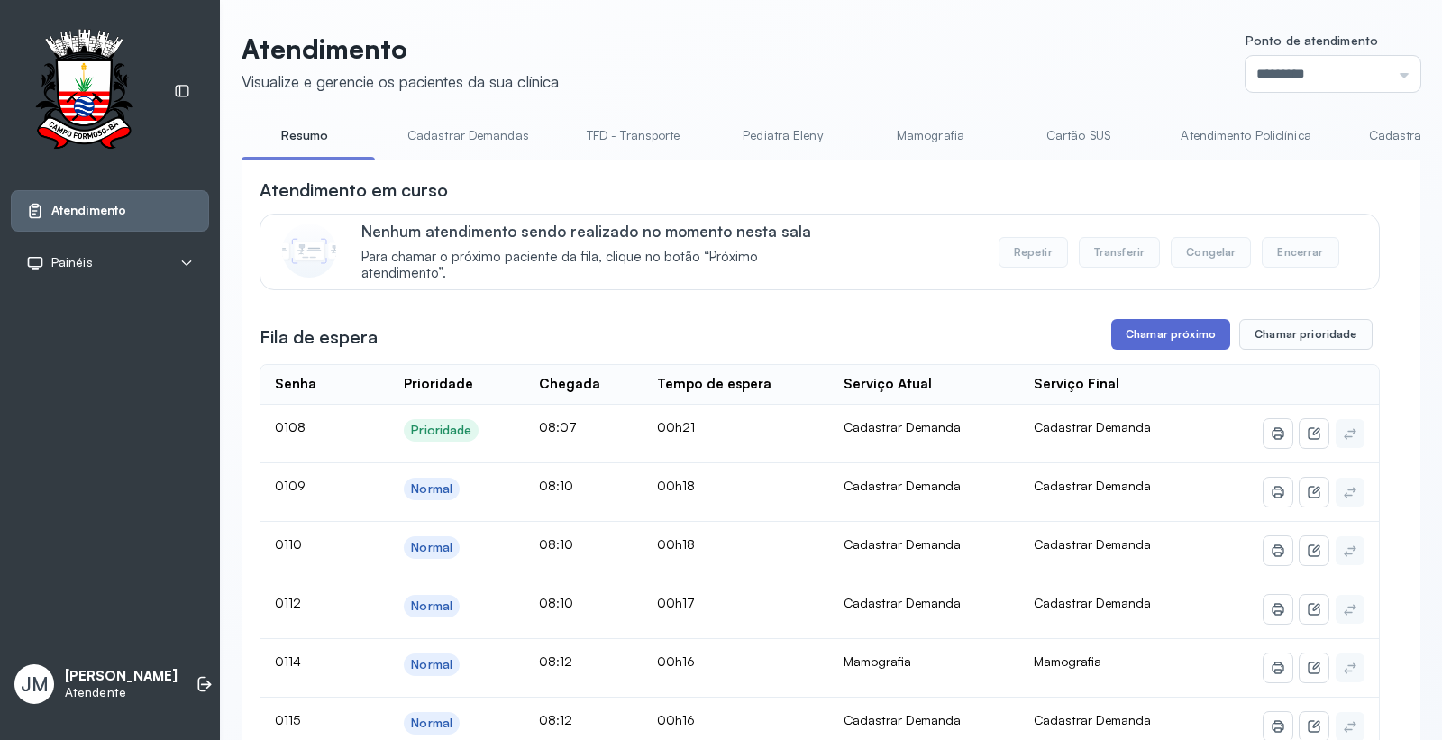
click at [1159, 342] on button "Chamar próximo" at bounding box center [1170, 334] width 119 height 31
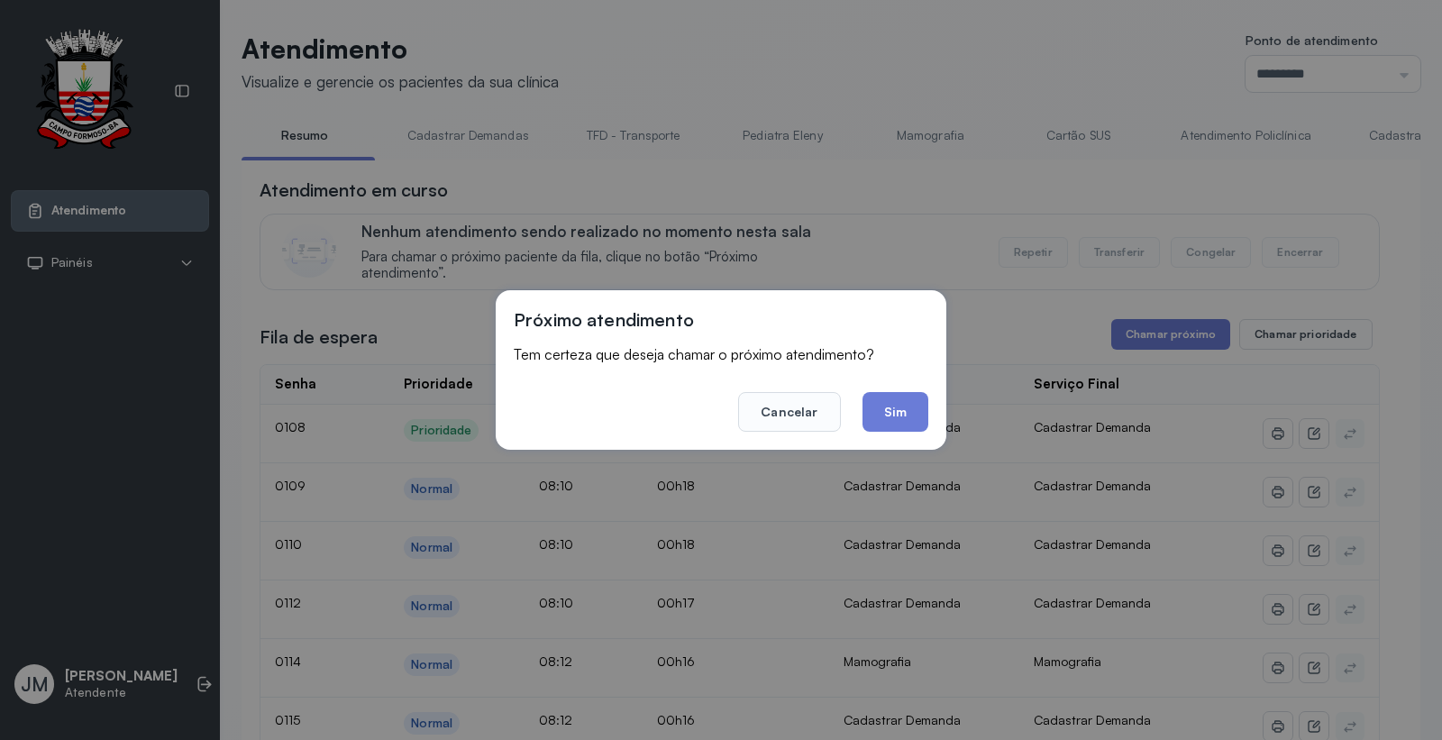
click at [926, 392] on footer "Cancelar Sim" at bounding box center [721, 399] width 415 height 65
click at [912, 402] on button "Sim" at bounding box center [896, 412] width 66 height 40
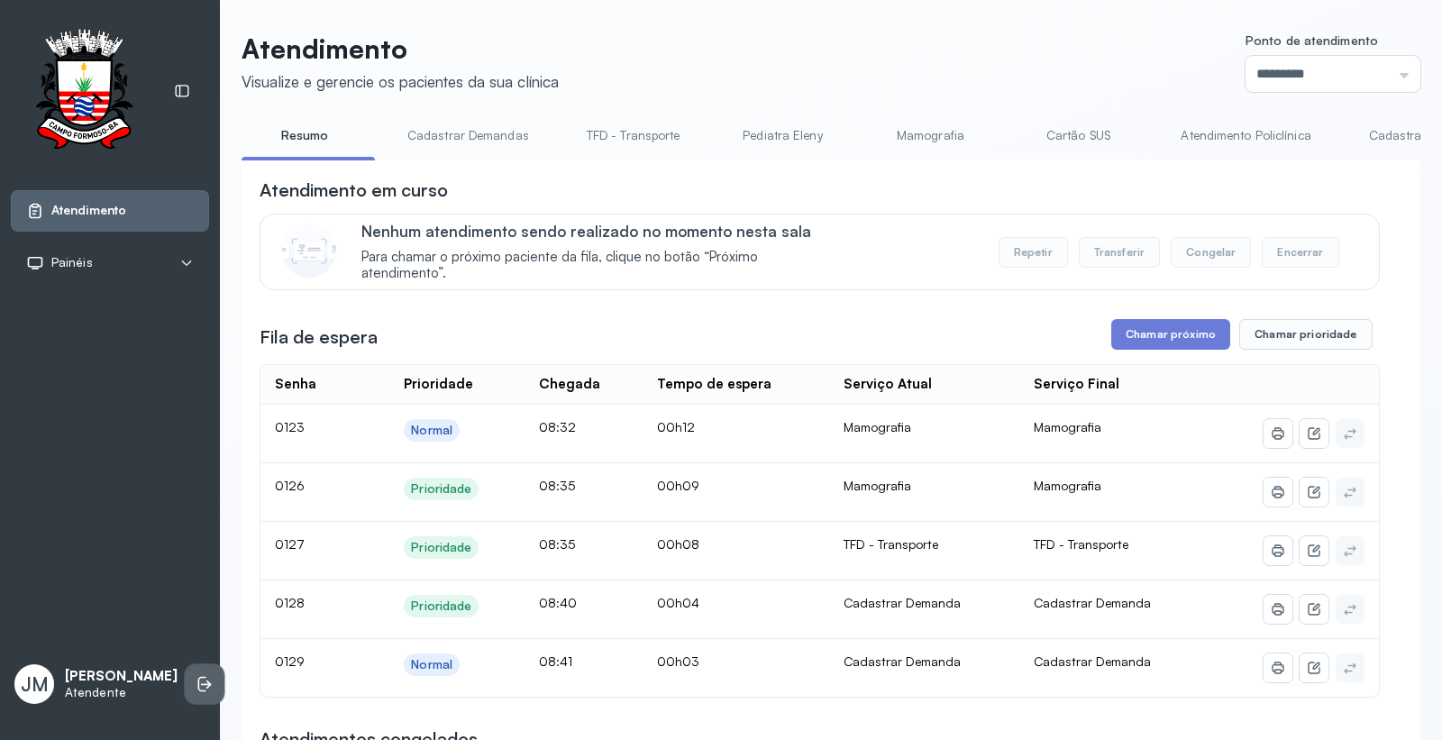
click at [198, 677] on icon at bounding box center [202, 684] width 8 height 15
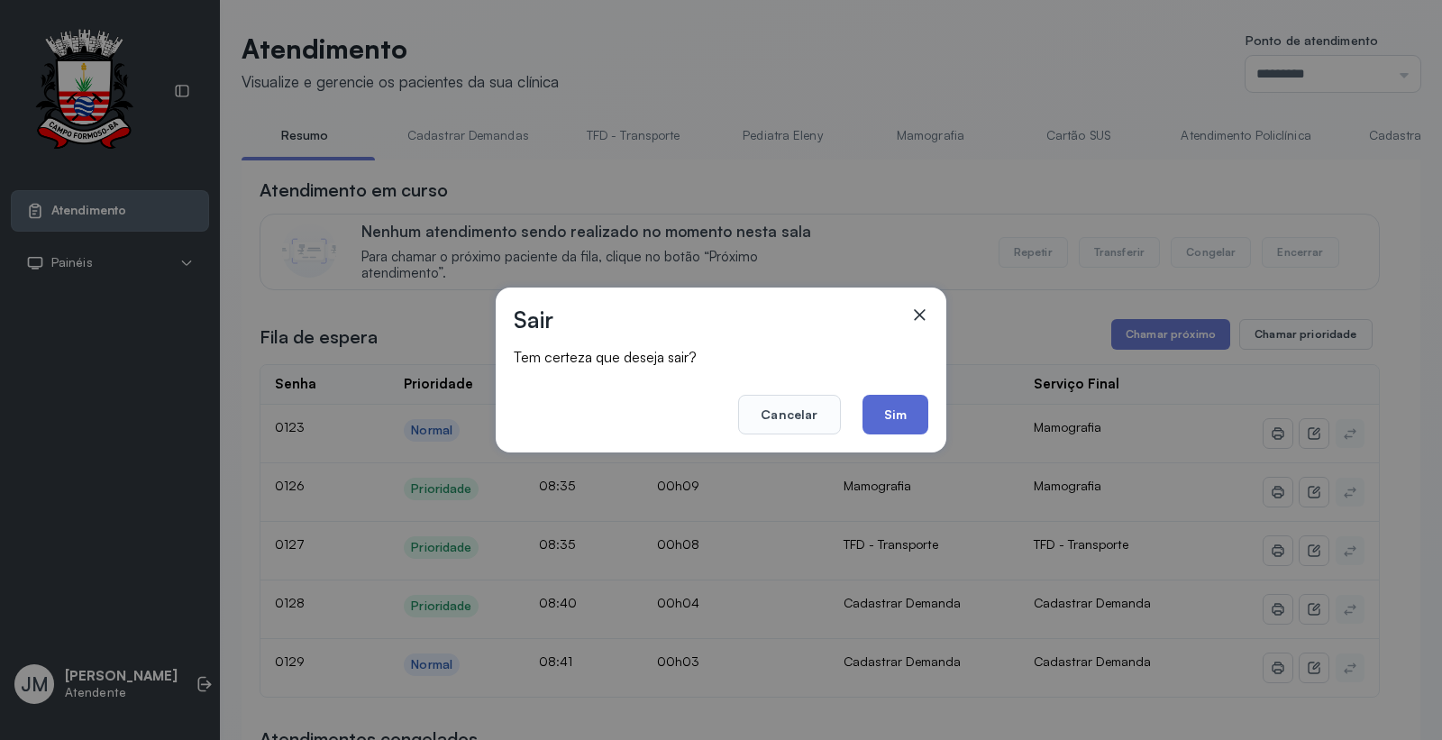
click at [901, 410] on button "Sim" at bounding box center [896, 415] width 66 height 40
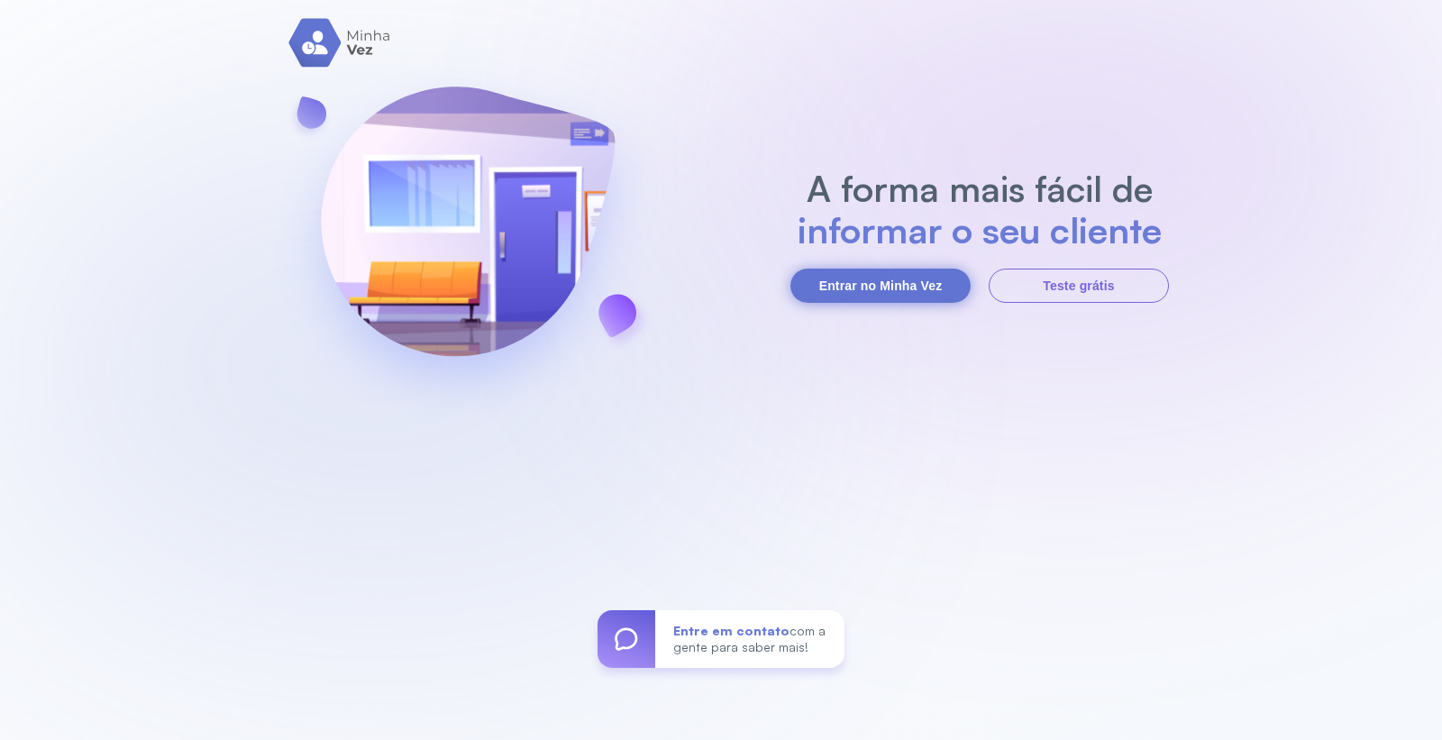
click at [869, 283] on button "Entrar no Minha Vez" at bounding box center [880, 286] width 180 height 34
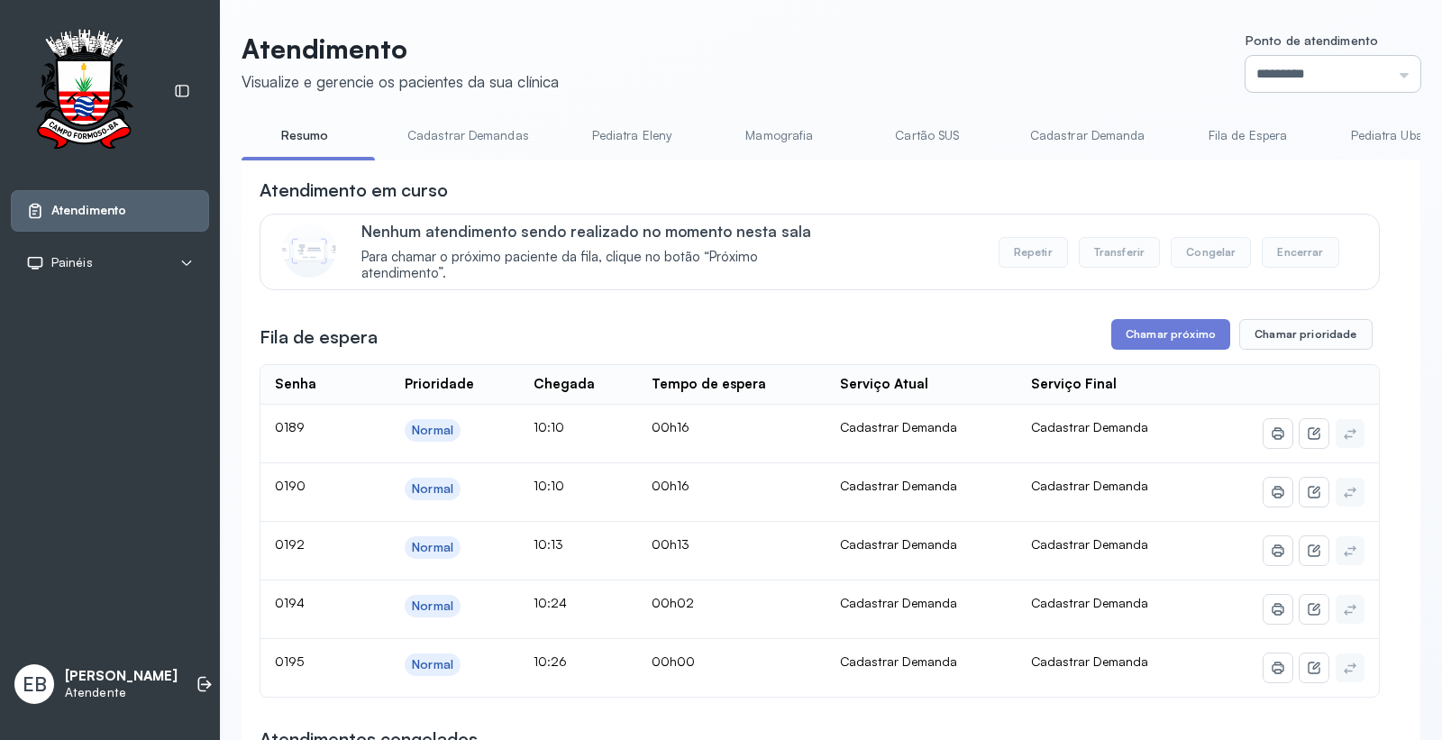
click at [1392, 74] on input "*********" at bounding box center [1333, 74] width 175 height 36
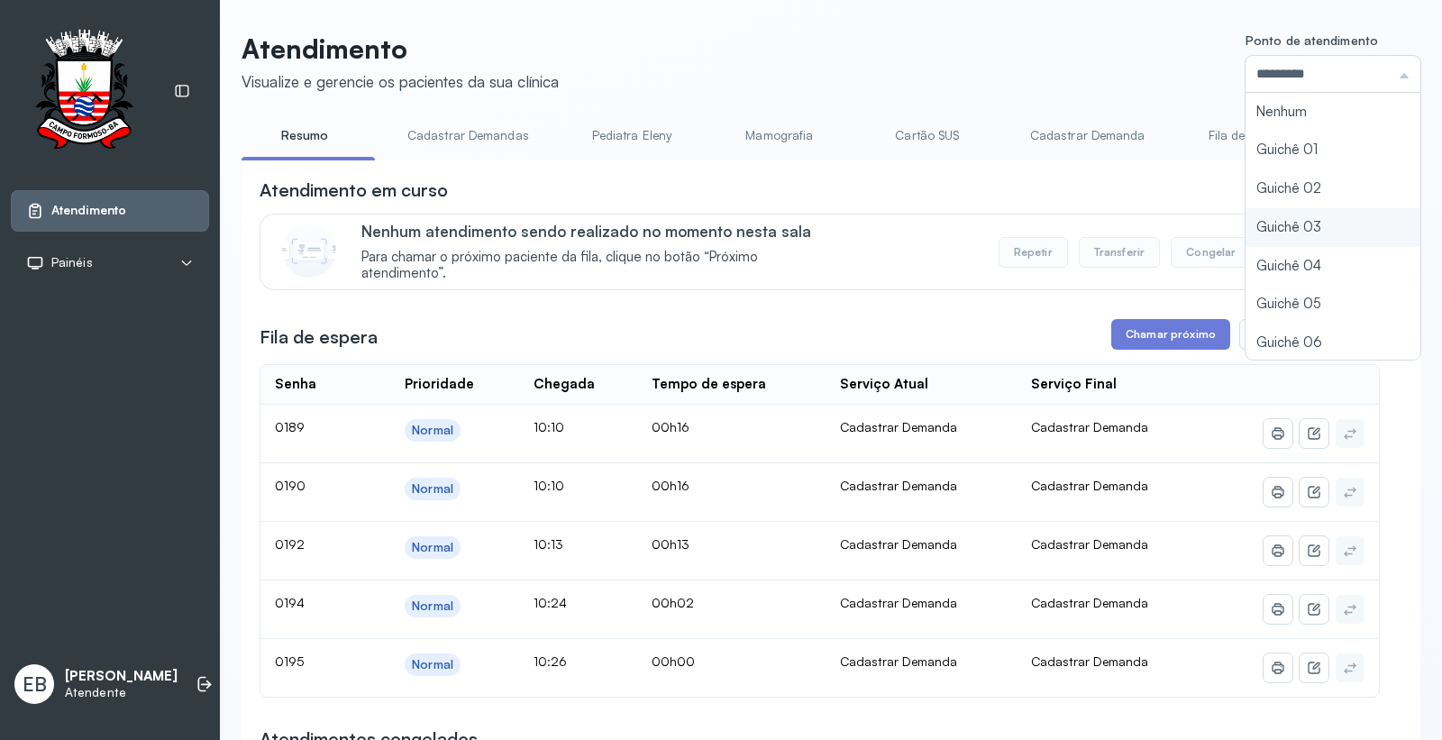
type input "*********"
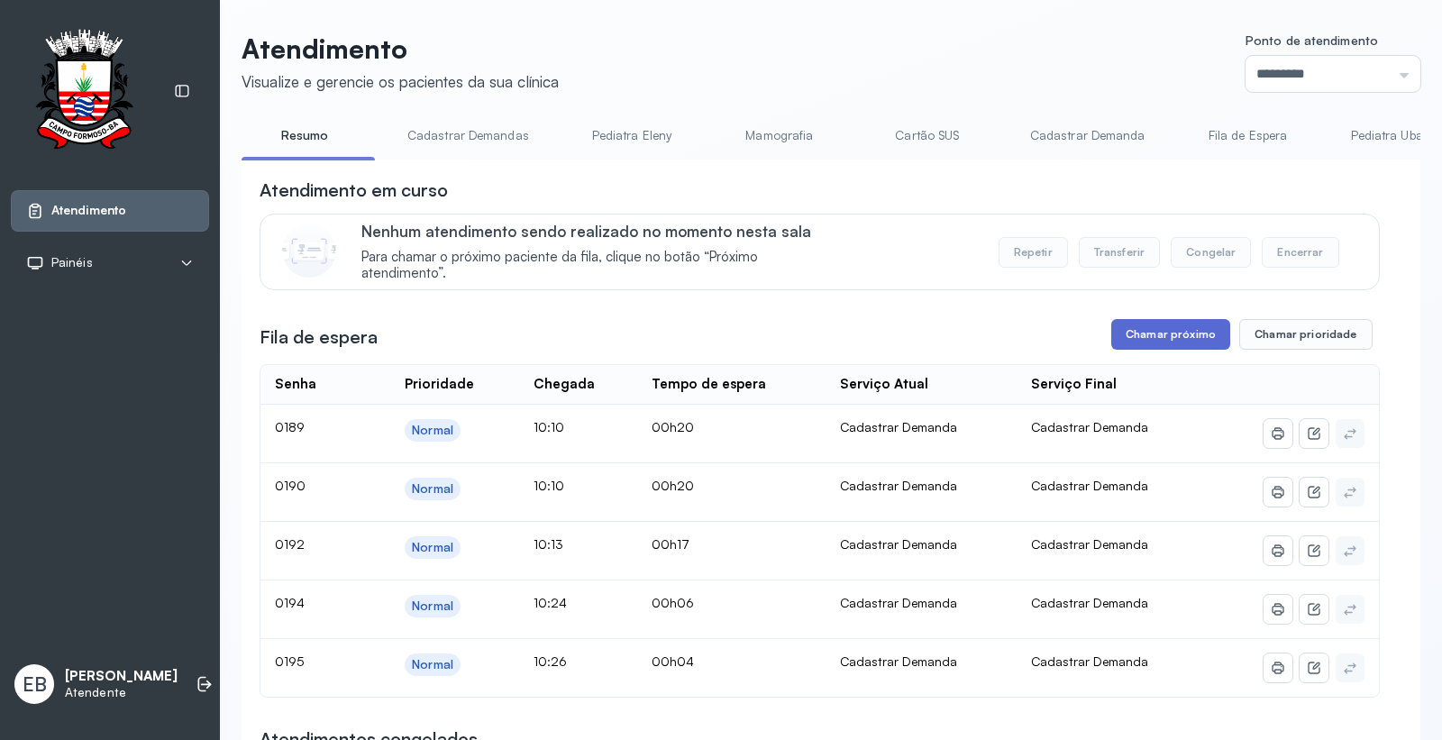
click at [1172, 341] on button "Chamar próximo" at bounding box center [1170, 334] width 119 height 31
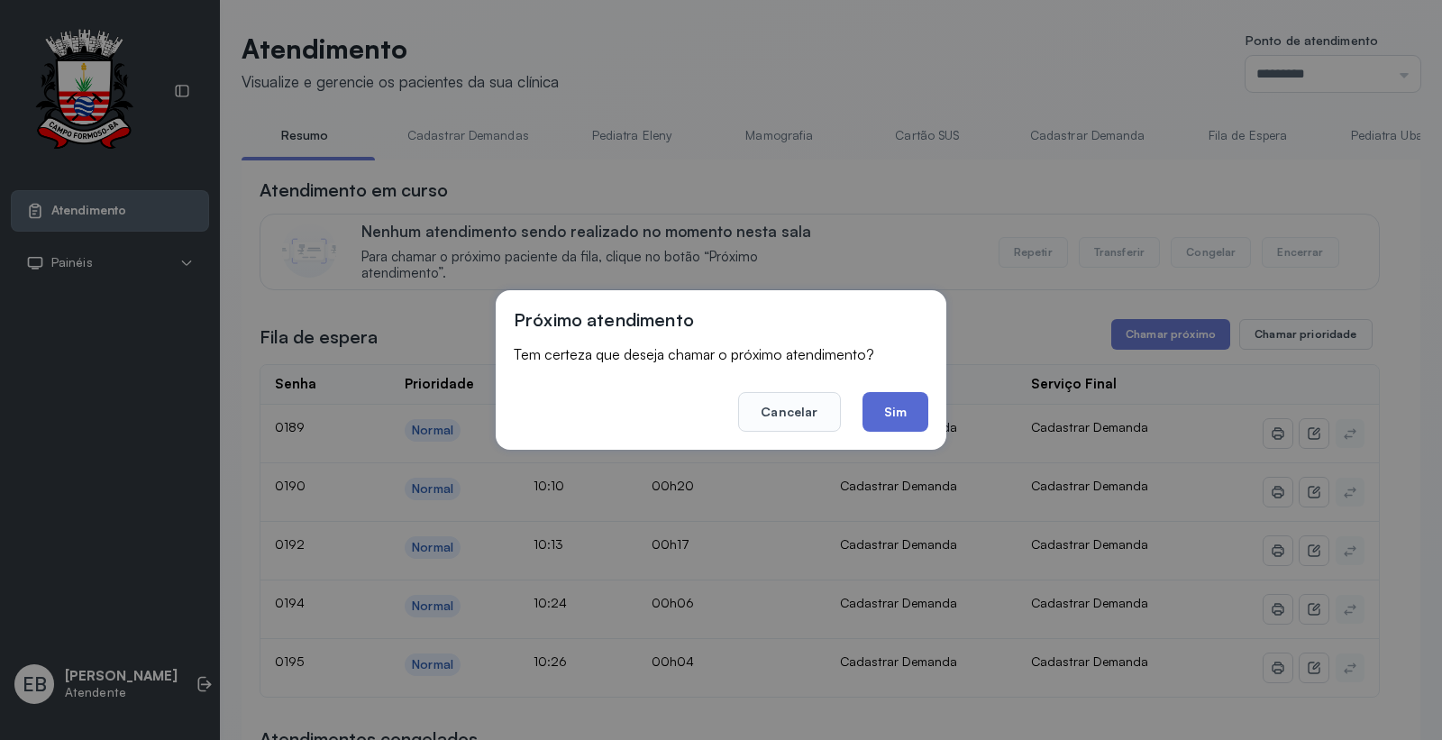
click at [915, 417] on button "Sim" at bounding box center [896, 412] width 66 height 40
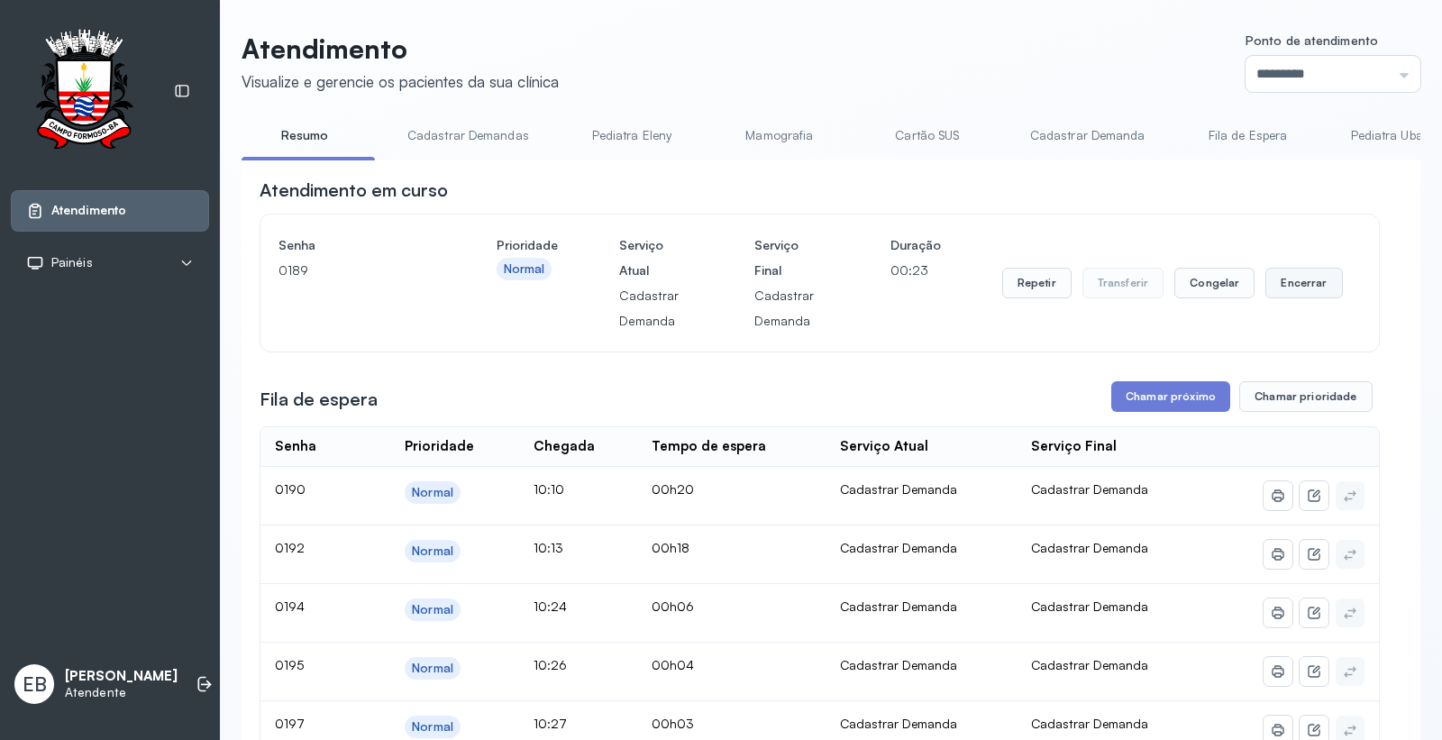
click at [1291, 286] on button "Encerrar" at bounding box center [1303, 283] width 77 height 31
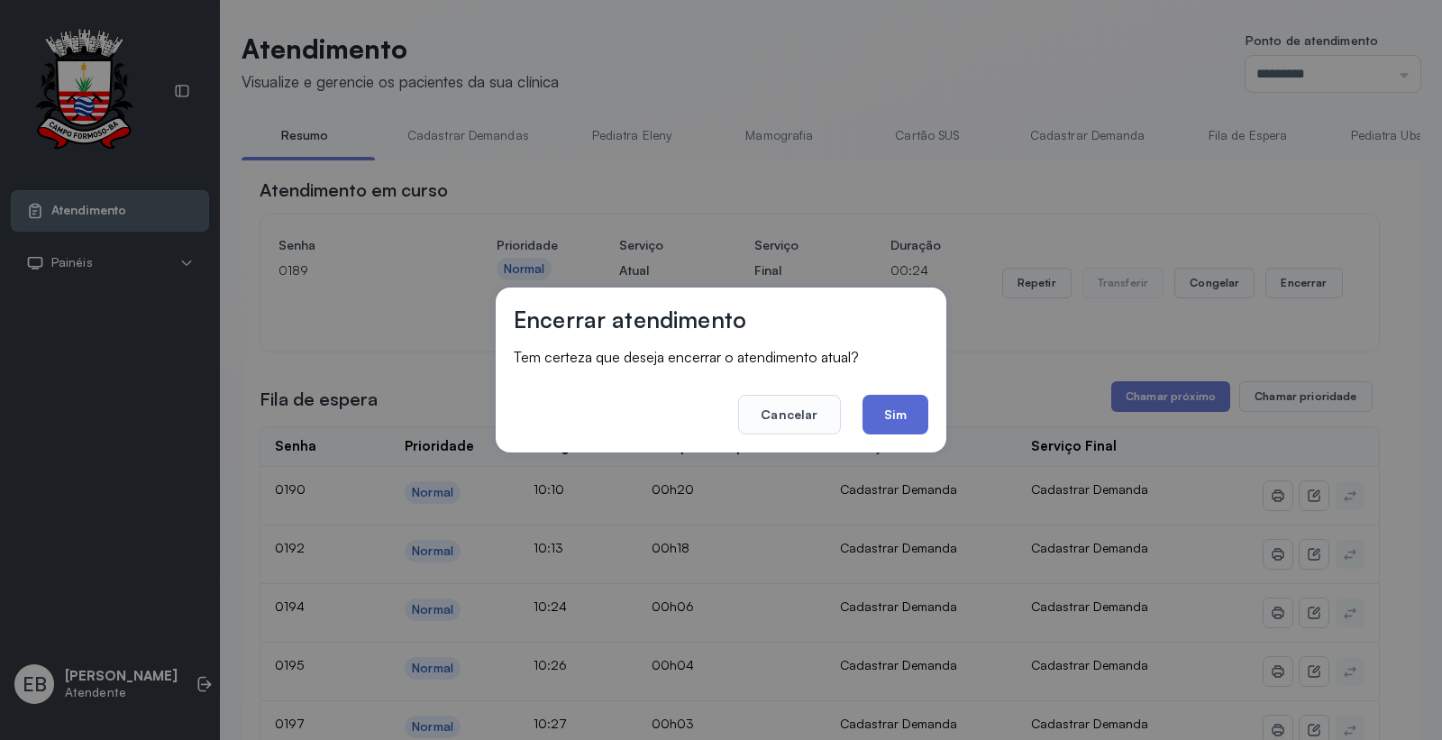
click at [892, 430] on button "Sim" at bounding box center [896, 415] width 66 height 40
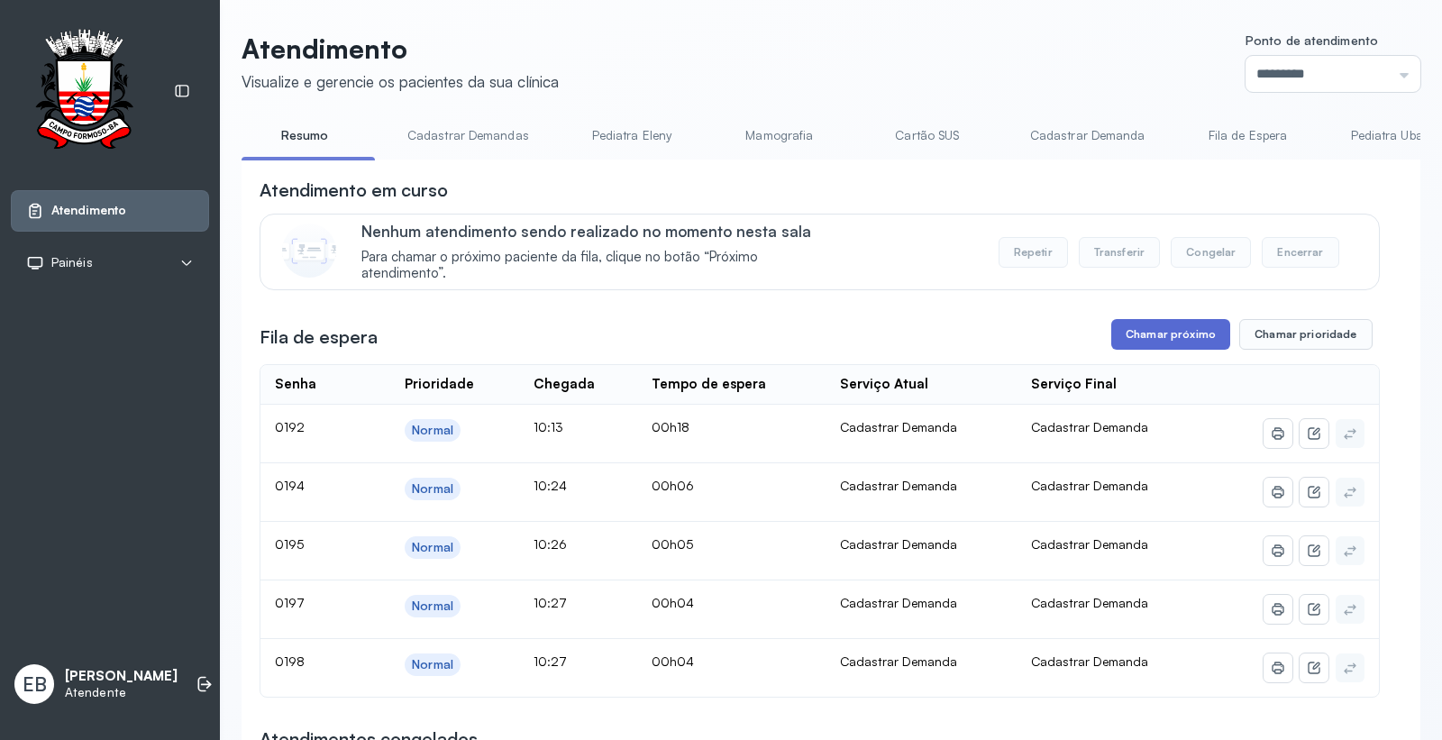
click at [1121, 333] on button "Chamar próximo" at bounding box center [1170, 334] width 119 height 31
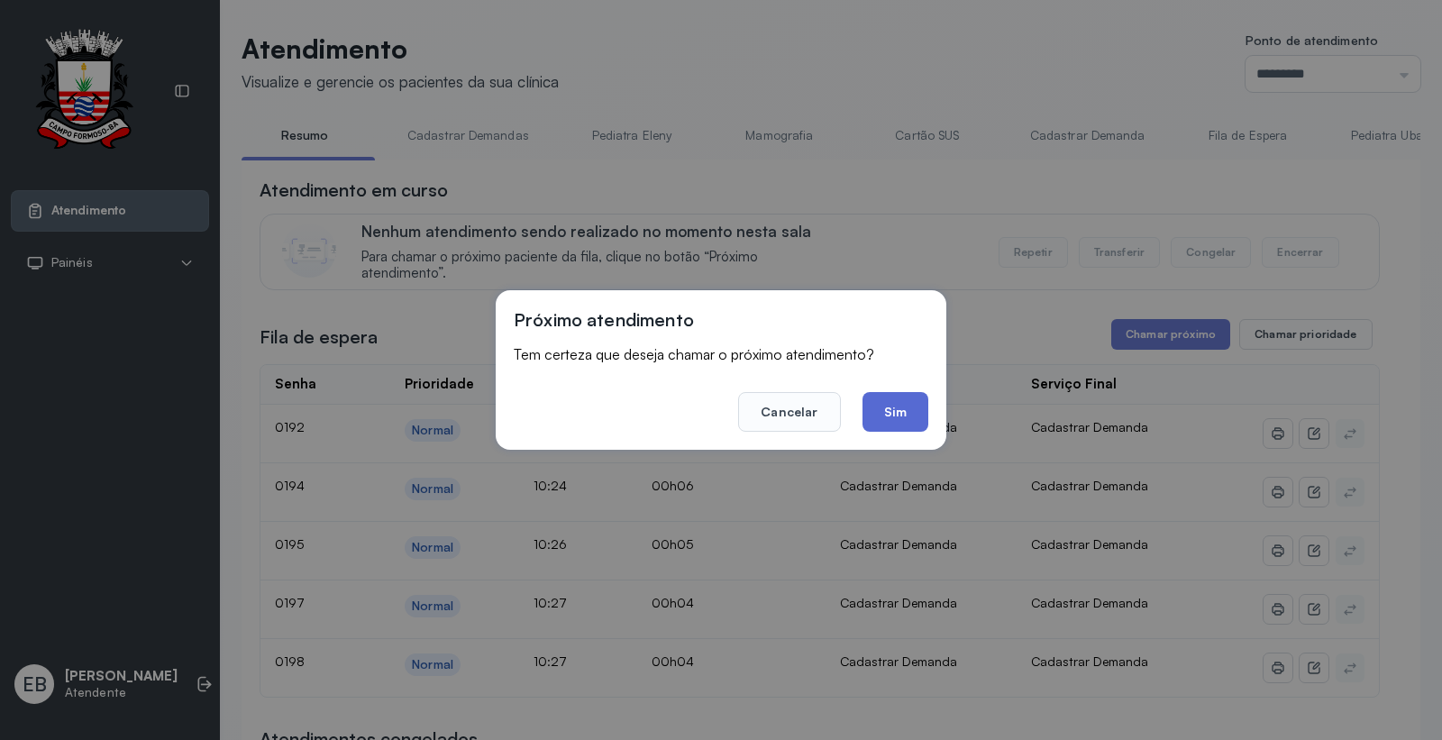
click at [899, 415] on button "Sim" at bounding box center [896, 412] width 66 height 40
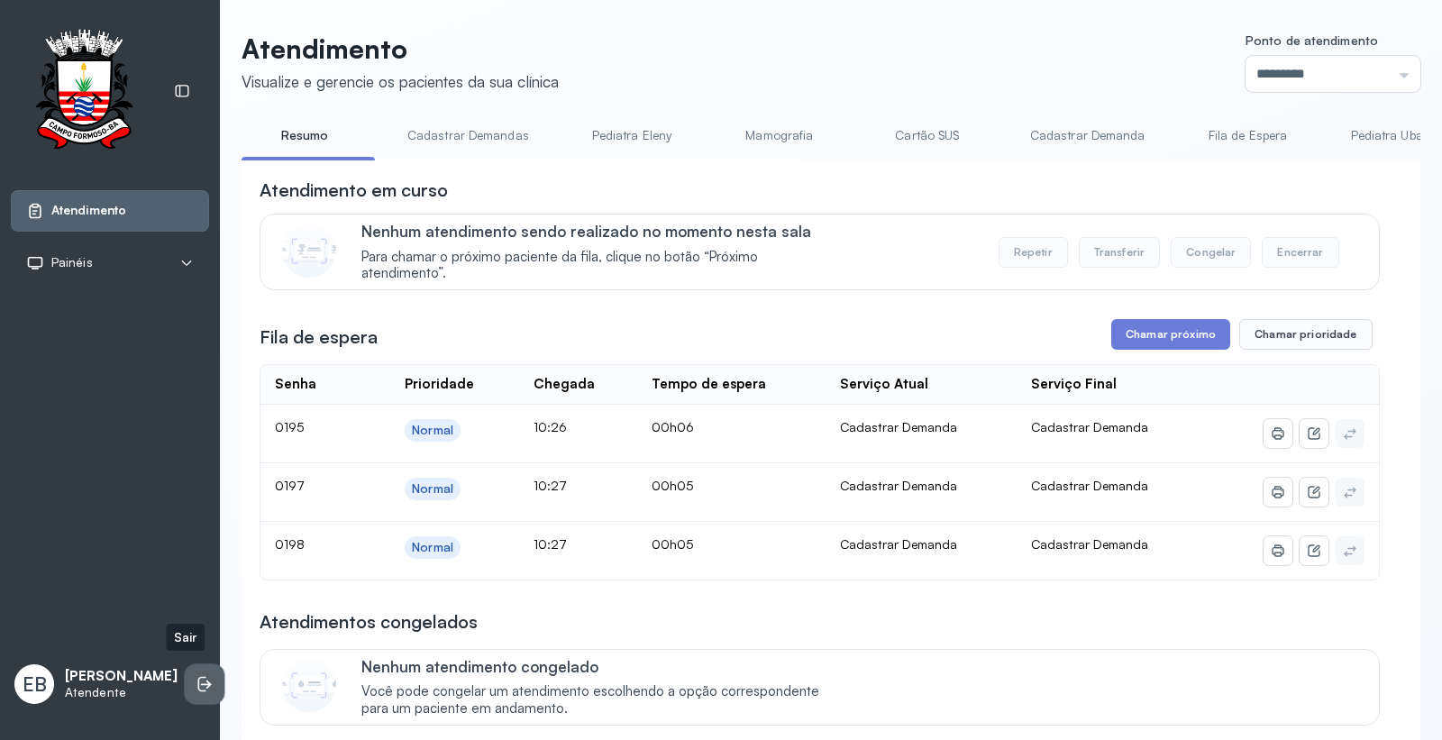
click at [196, 679] on icon at bounding box center [205, 684] width 18 height 18
